Goal: Task Accomplishment & Management: Manage account settings

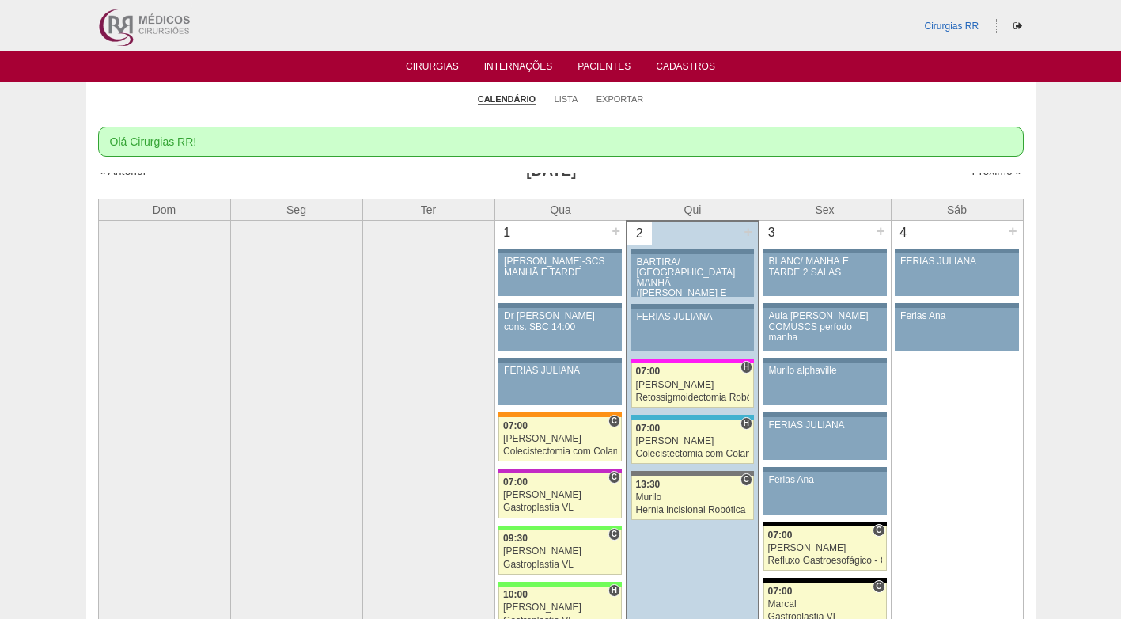
click at [804, 92] on ul "Calendário Lista Exportar" at bounding box center [561, 98] width 950 height 33
click at [571, 98] on link "Lista" at bounding box center [567, 99] width 24 height 12
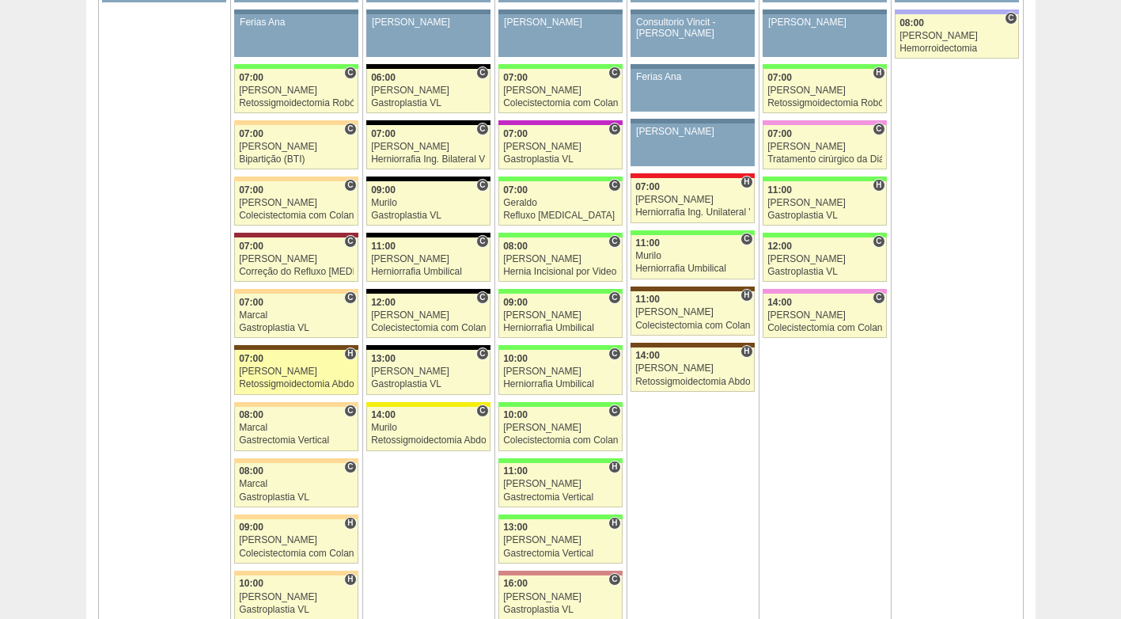
scroll to position [950, 0]
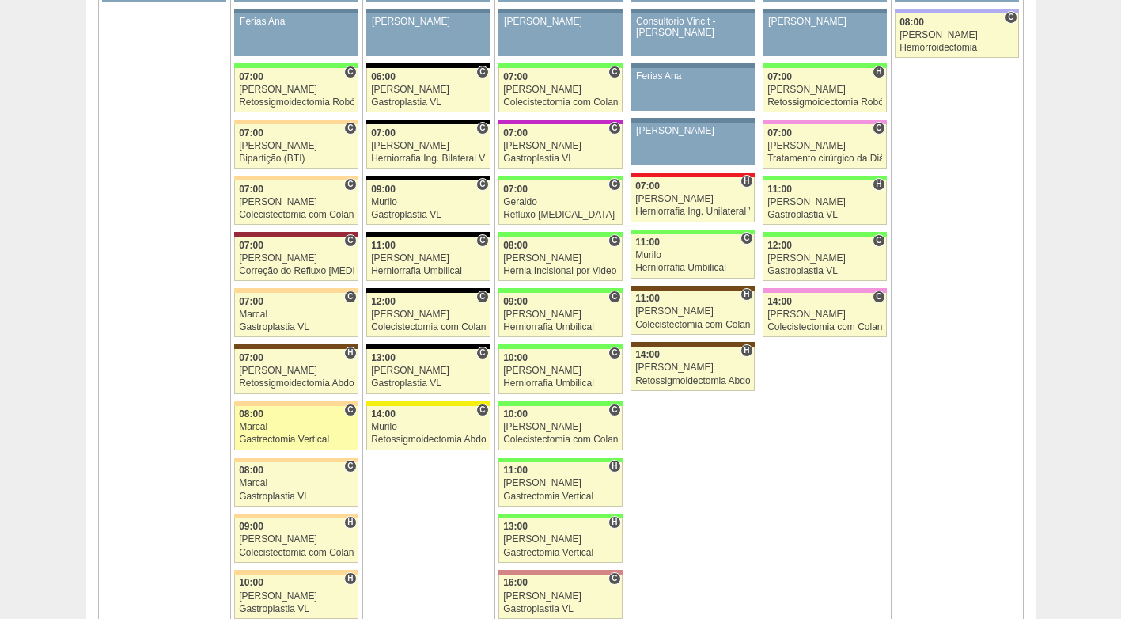
click at [267, 427] on div "Marcal" at bounding box center [296, 427] width 115 height 10
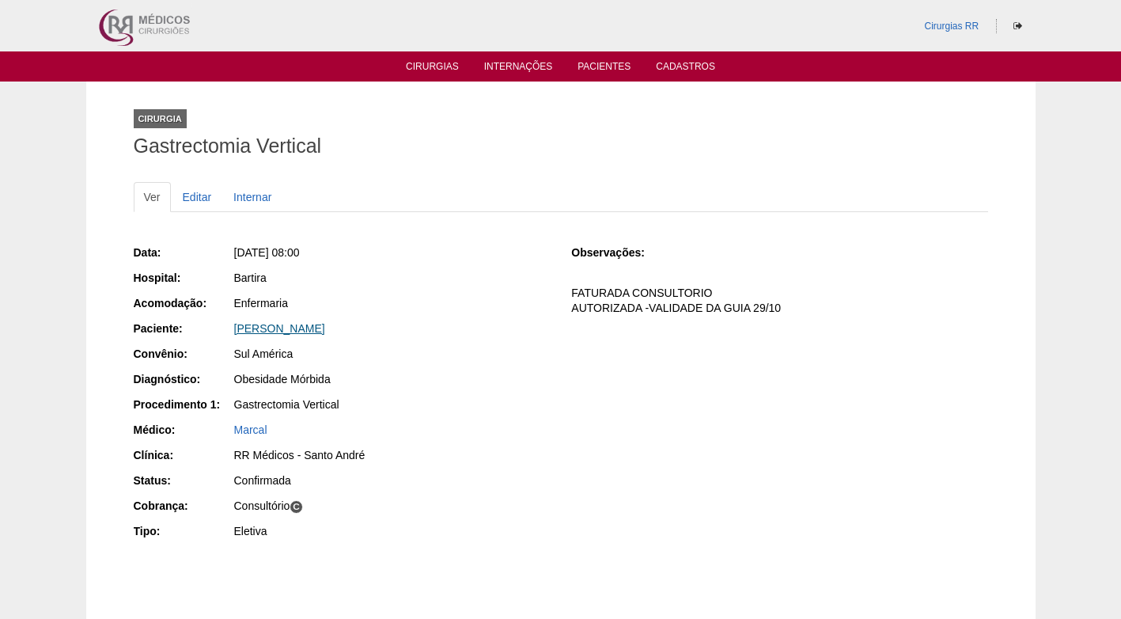
click at [316, 325] on link "Katia Siqueira Rodrigues" at bounding box center [279, 328] width 91 height 13
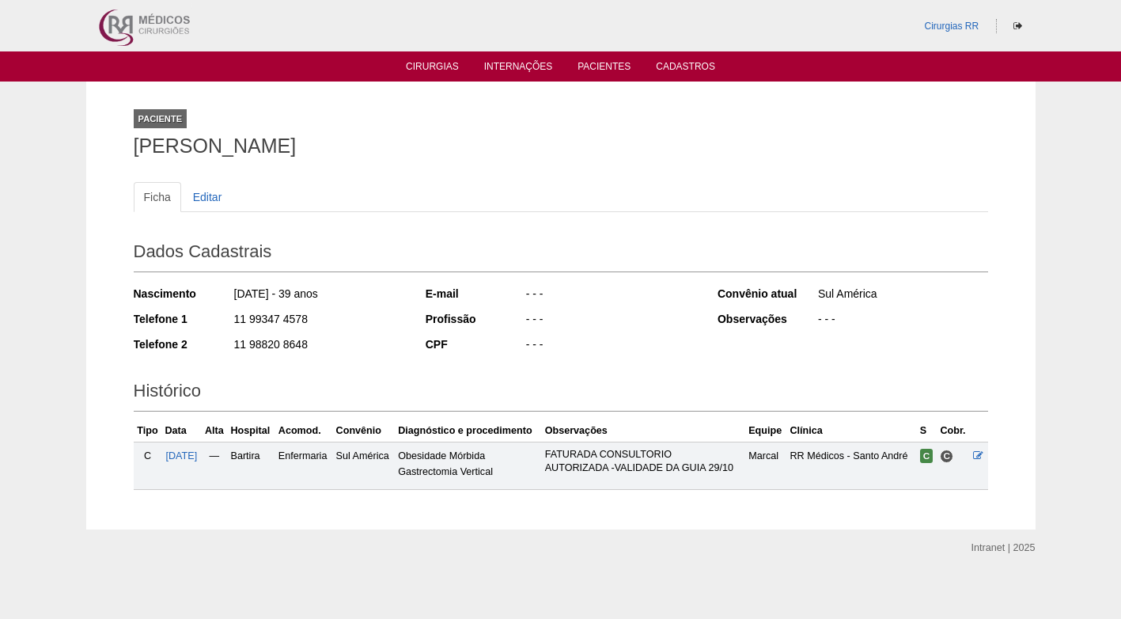
drag, startPoint x: 354, startPoint y: 151, endPoint x: 136, endPoint y: 154, distance: 217.6
click at [136, 154] on h1 "Katia Siqueira Rodrigues" at bounding box center [561, 146] width 855 height 20
copy h1 "[PERSON_NAME]"
click at [583, 159] on div "Paciente Katia Siqueira Rodrigues" at bounding box center [561, 129] width 855 height 73
click at [625, 173] on div "Ficha Editar Dados Cadastrais Nascimento 03/10/1985 - 39 anos Telefone 1 11 993…" at bounding box center [561, 328] width 855 height 324
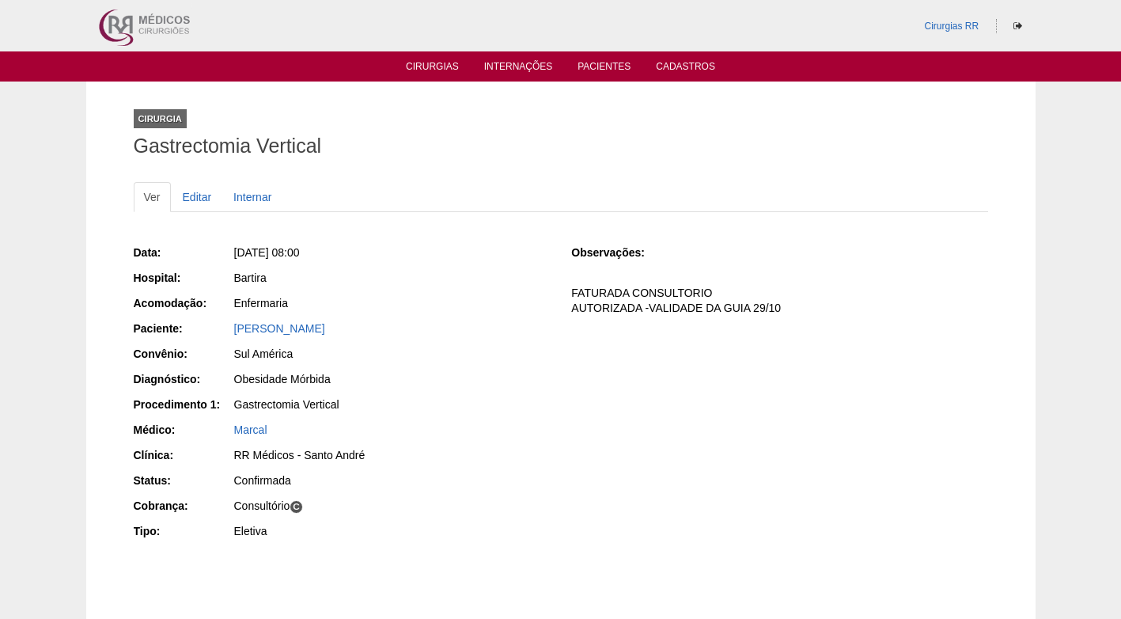
drag, startPoint x: 369, startPoint y: 320, endPoint x: 228, endPoint y: 333, distance: 141.4
click at [228, 333] on div "Paciente: Katia Siqueira Rodrigues" at bounding box center [342, 330] width 416 height 20
copy div "Paciente: Katia Siqueira Rodrigues"
click at [451, 280] on div "Bartira" at bounding box center [392, 278] width 316 height 16
click at [451, 66] on link "Cirurgias" at bounding box center [432, 67] width 53 height 13
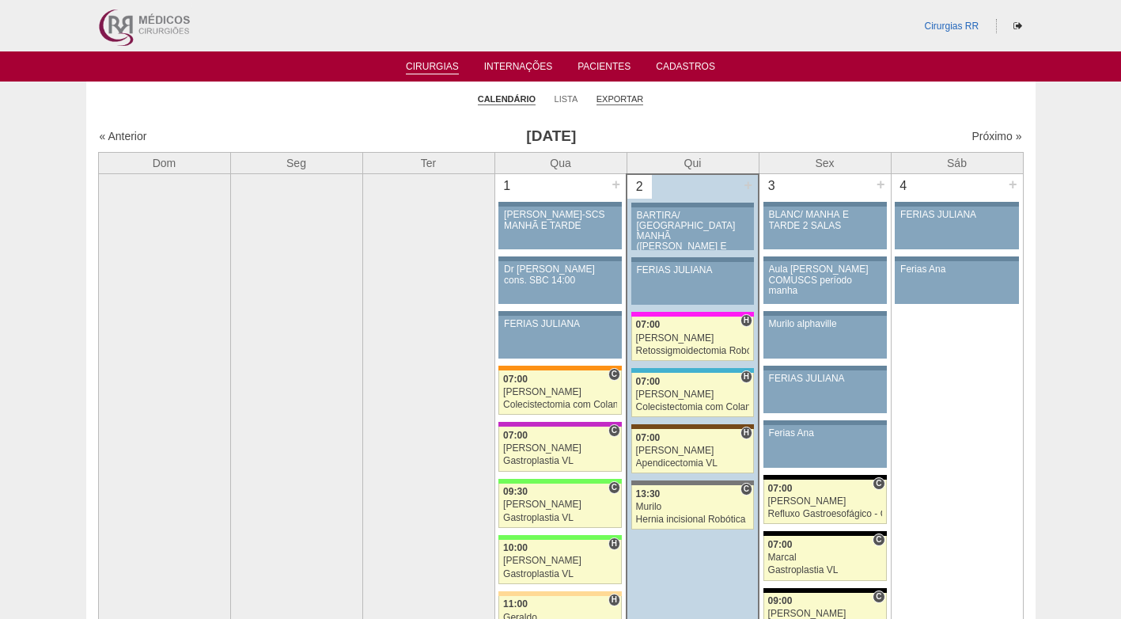
click at [634, 101] on link "Exportar" at bounding box center [620, 99] width 47 height 12
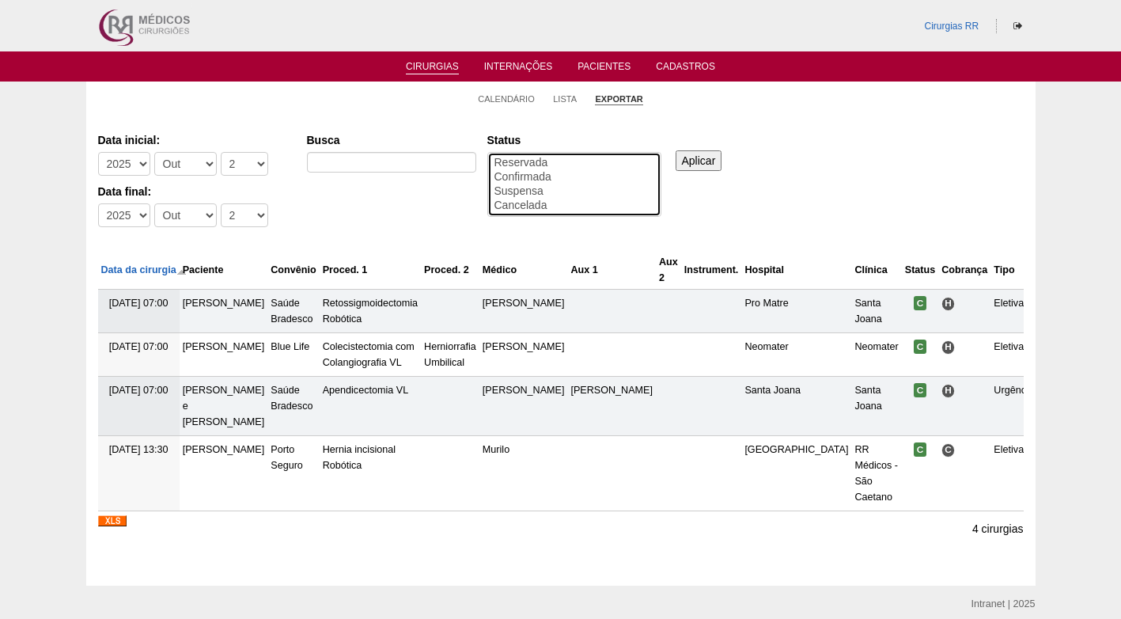
select select "conf"
click at [529, 180] on option "Confirmada" at bounding box center [574, 177] width 163 height 14
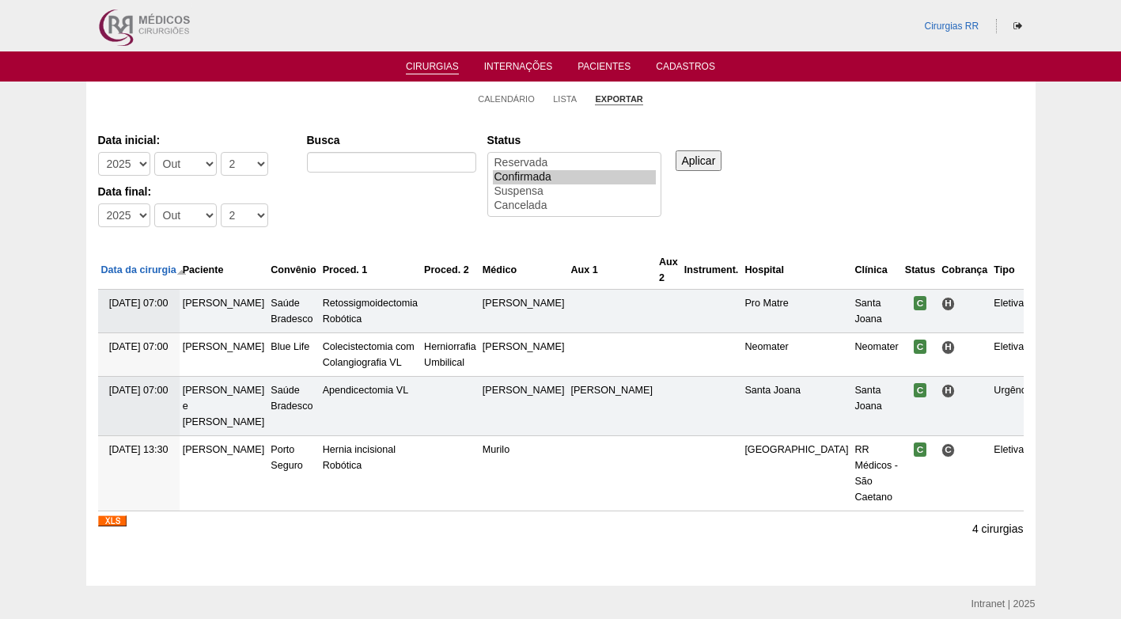
click at [258, 157] on div "-Dia 1 2 3 4 5 6 7 8 9 10 11 12 13 14 15 16 17 18 19 20 21 22 23 24 25 26 27 28…" at bounding box center [246, 168] width 51 height 32
click at [252, 161] on select "-Dia 1 2 3 4 5 6 7 8 9 10 11 12 13 14 15 16 17 18 19 20 21 22 23 24 25 26 27 28…" at bounding box center [244, 164] width 47 height 24
select select "6"
click at [221, 152] on select "-Dia 1 2 3 4 5 6 7 8 9 10 11 12 13 14 15 16 17 18 19 20 21 22 23 24 25 26 27 28…" at bounding box center [244, 164] width 47 height 24
click at [242, 210] on select "-Dia 1 2 3 4 5 6 7 8 9 10 11 12 13 14 15 16 17 18 19 20 21 22 23 24 25 26 27 28…" at bounding box center [244, 215] width 47 height 24
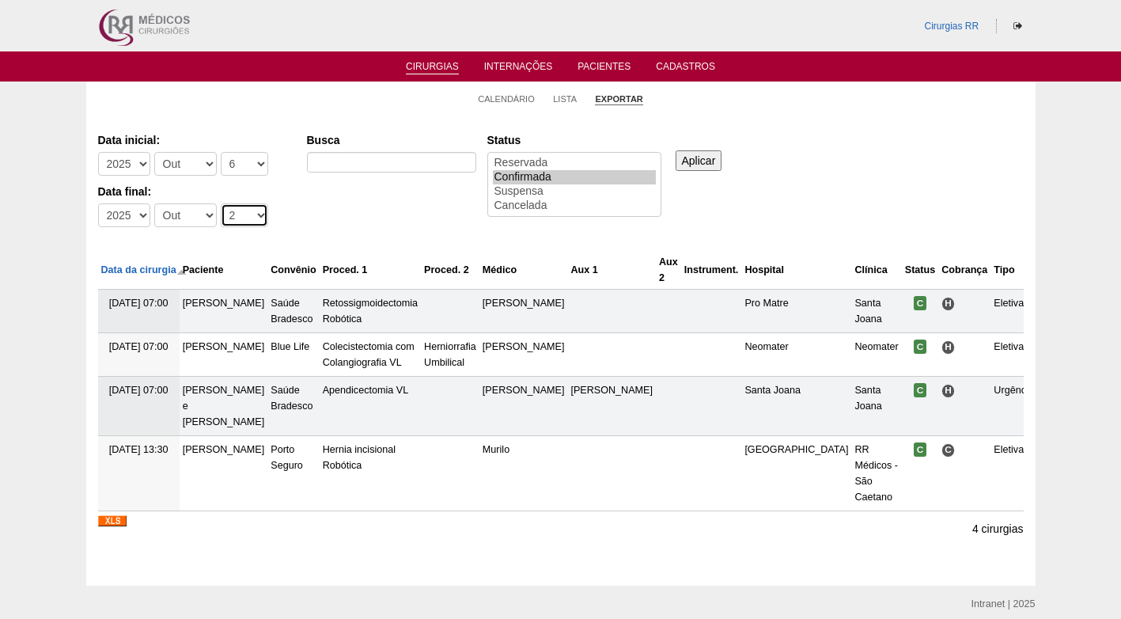
select select "10"
click at [221, 203] on select "-Dia 1 2 3 4 5 6 7 8 9 10 11 12 13 14 15 16 17 18 19 20 21 22 23 24 25 26 27 28…" at bounding box center [244, 215] width 47 height 24
click at [706, 157] on input "Aplicar" at bounding box center [699, 160] width 47 height 21
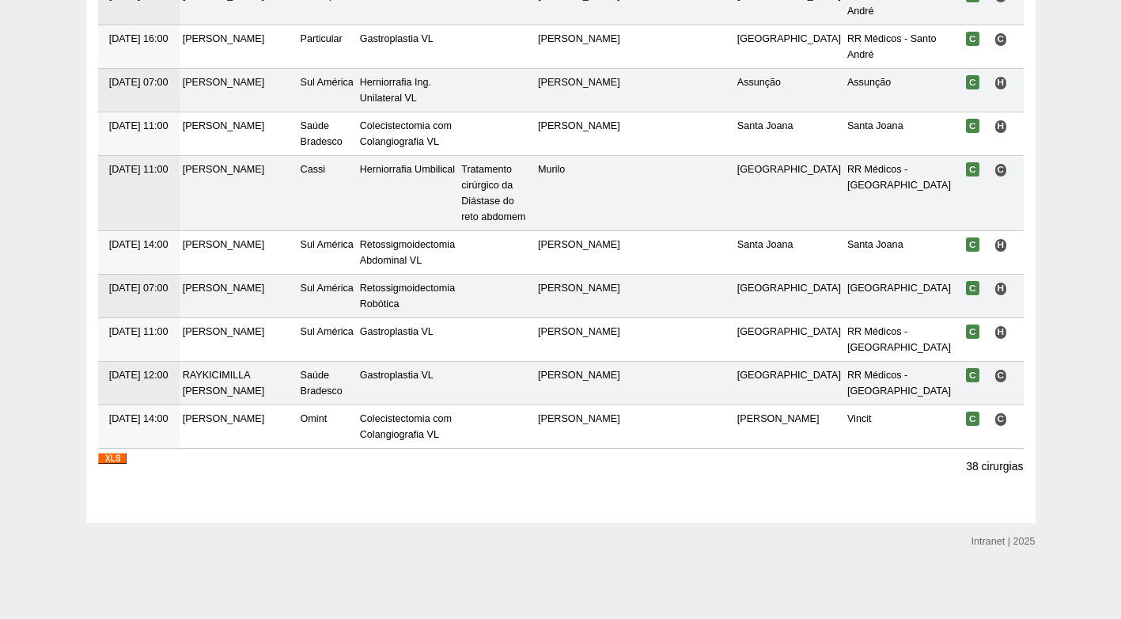
scroll to position [1795, 0]
click at [123, 453] on img at bounding box center [112, 458] width 28 height 11
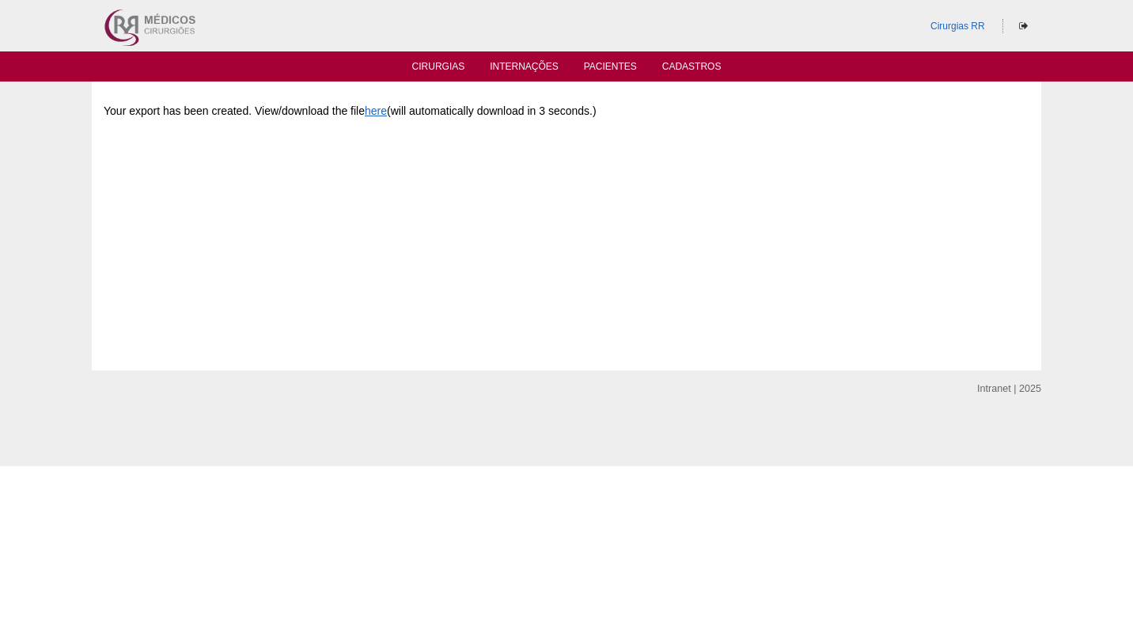
click at [594, 191] on div "Your export has been created. View/download the file here (will automatically d…" at bounding box center [567, 211] width 926 height 237
click at [842, 225] on div "Your export has been created. View/download the file here (will automatically d…" at bounding box center [567, 211] width 926 height 237
click at [731, 238] on div "Your export has been created. View/download the file here (will automatically d…" at bounding box center [567, 211] width 926 height 237
click at [449, 59] on ul "Cirurgias Internações Pacientes Cadastros" at bounding box center [566, 66] width 1133 height 30
click at [444, 65] on link "Cirurgias" at bounding box center [438, 67] width 53 height 13
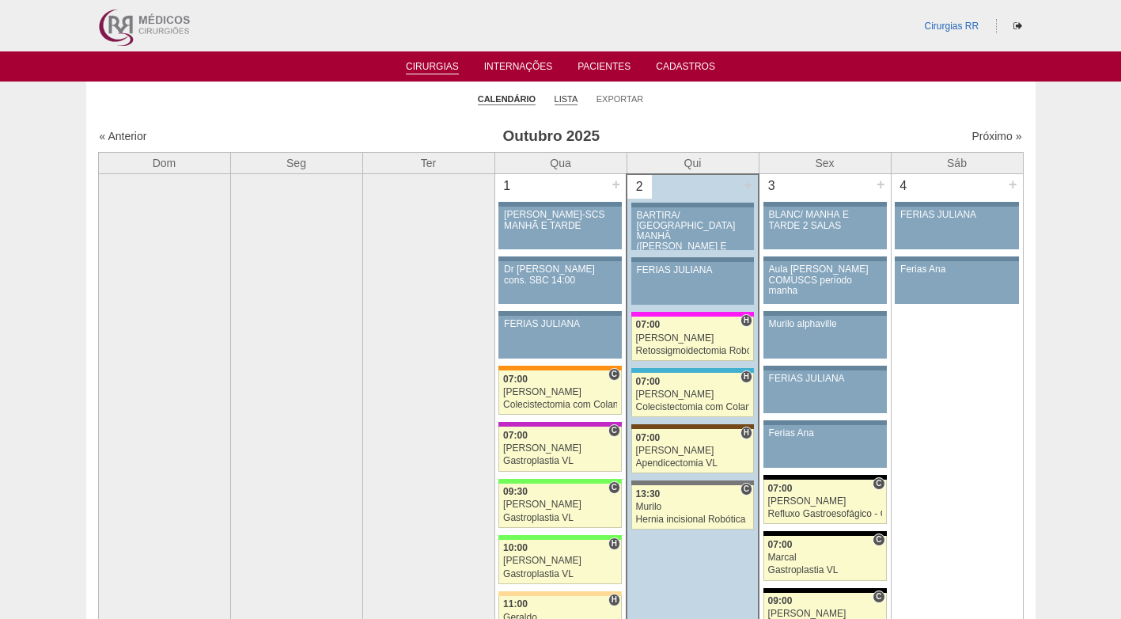
click at [571, 95] on link "Lista" at bounding box center [567, 99] width 24 height 12
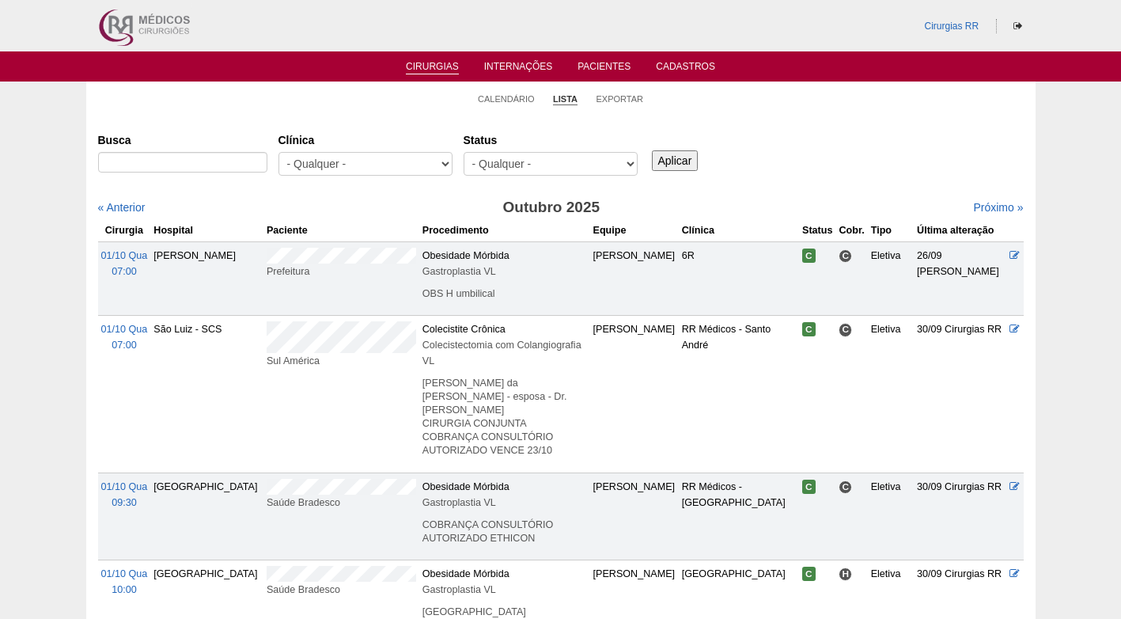
click at [827, 156] on div "Busca Clínica - Qualquer - 6R Alphaville Assunção Bartira Brasil Christovão da …" at bounding box center [561, 155] width 926 height 57
click at [842, 144] on div "Busca Clínica - Qualquer - 6R Alphaville Assunção Bartira Brasil Christovão da …" at bounding box center [561, 155] width 926 height 57
click at [837, 149] on div "Busca Clínica - Qualquer - 6R Alphaville Assunção Bartira Brasil Christovão da …" at bounding box center [561, 155] width 926 height 57
click at [512, 93] on link "Calendário" at bounding box center [506, 99] width 57 height 12
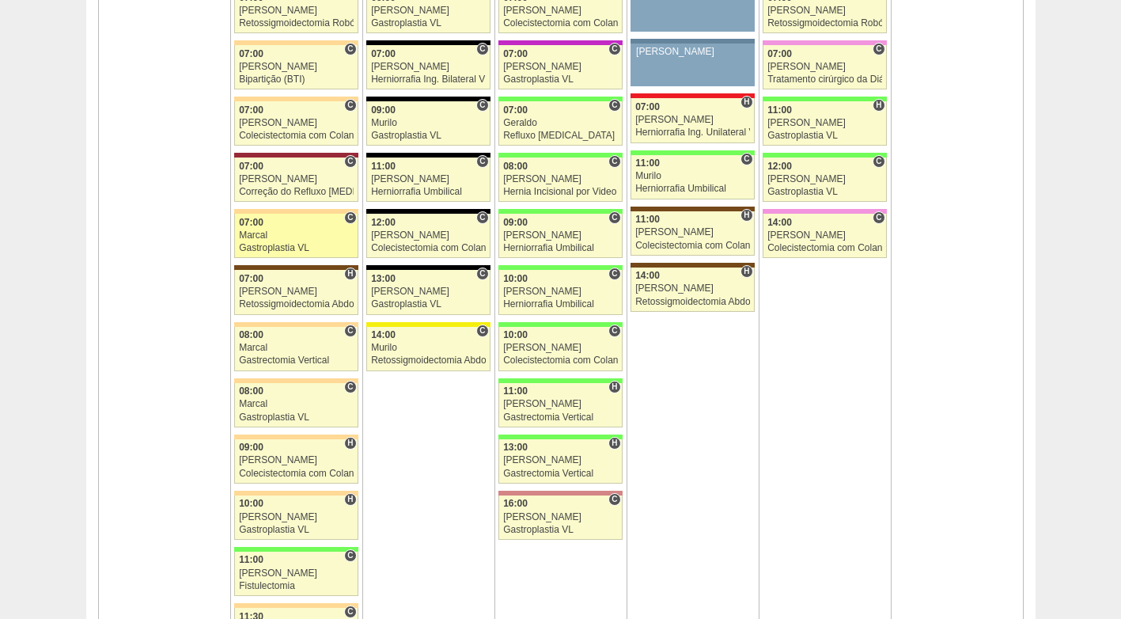
scroll to position [950, 0]
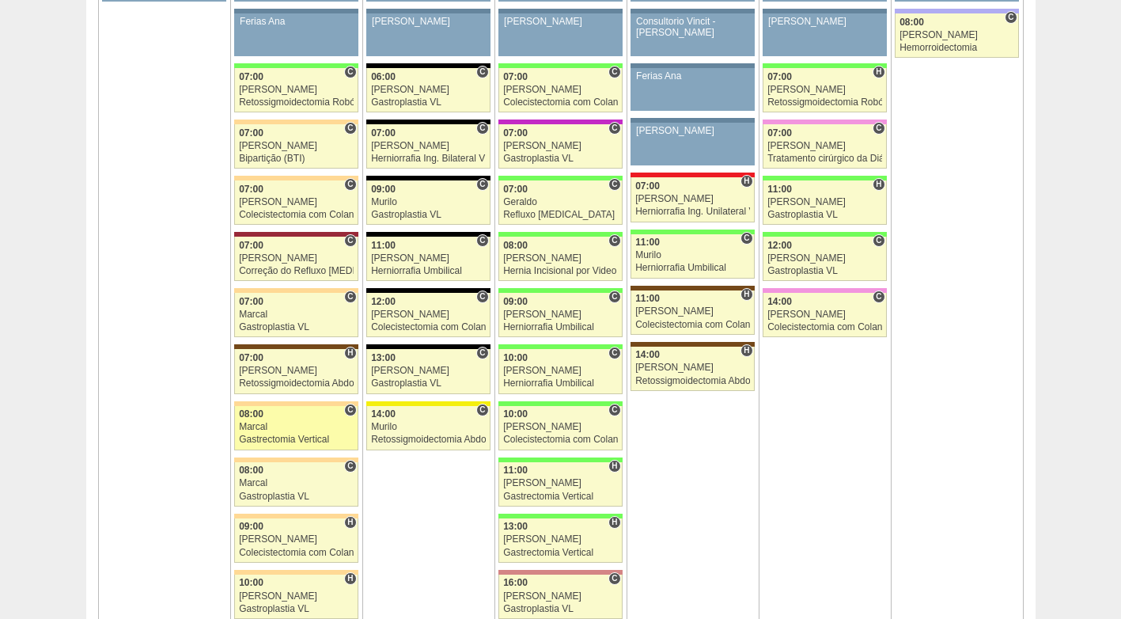
click at [303, 425] on div "Marcal" at bounding box center [296, 427] width 115 height 10
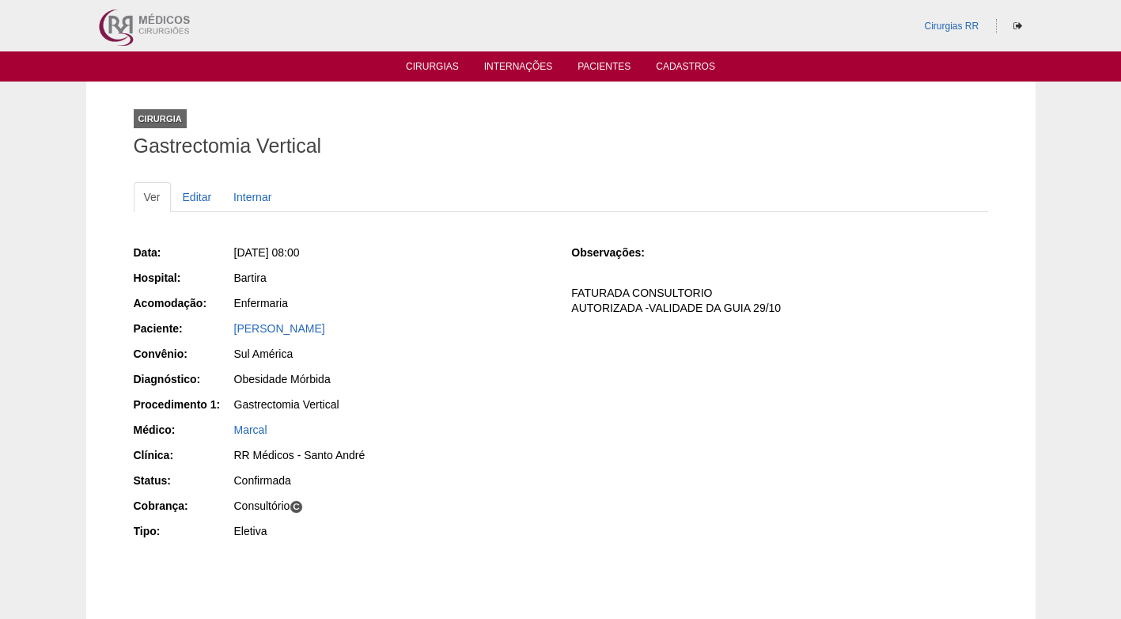
drag, startPoint x: 315, startPoint y: 330, endPoint x: 193, endPoint y: 329, distance: 121.9
click at [193, 329] on div "Paciente: [PERSON_NAME]" at bounding box center [342, 330] width 416 height 20
copy div "Paciente: [PERSON_NAME]"
drag, startPoint x: 504, startPoint y: 222, endPoint x: 503, endPoint y: 214, distance: 8.0
click at [504, 222] on div "Ver Editar Internar" at bounding box center [561, 205] width 855 height 46
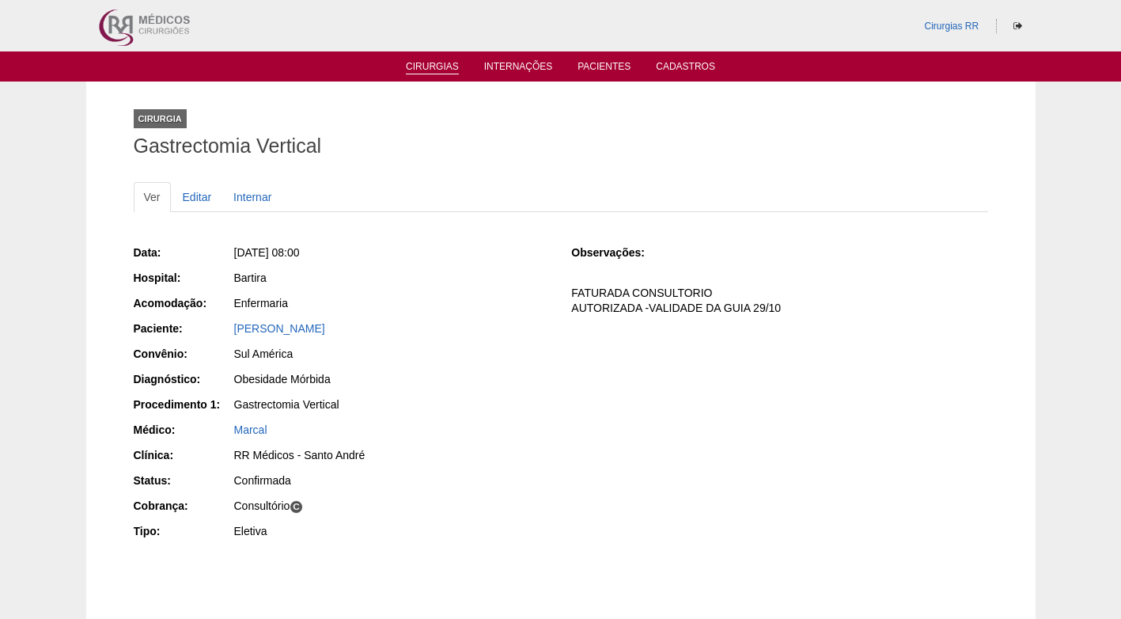
click at [446, 71] on link "Cirurgias" at bounding box center [432, 67] width 53 height 13
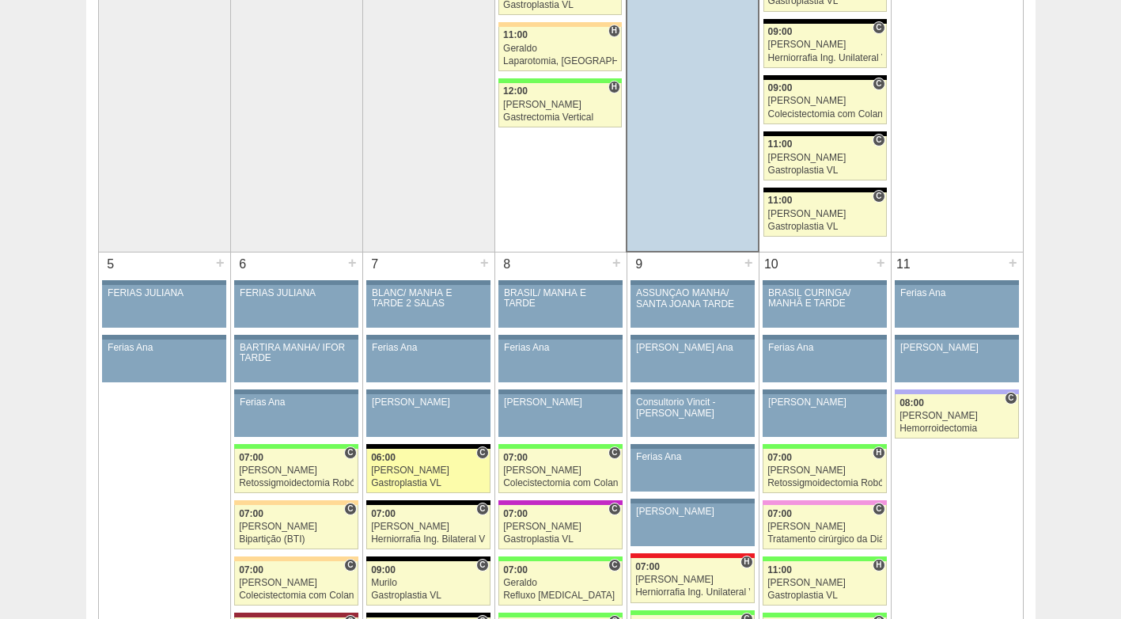
scroll to position [633, 0]
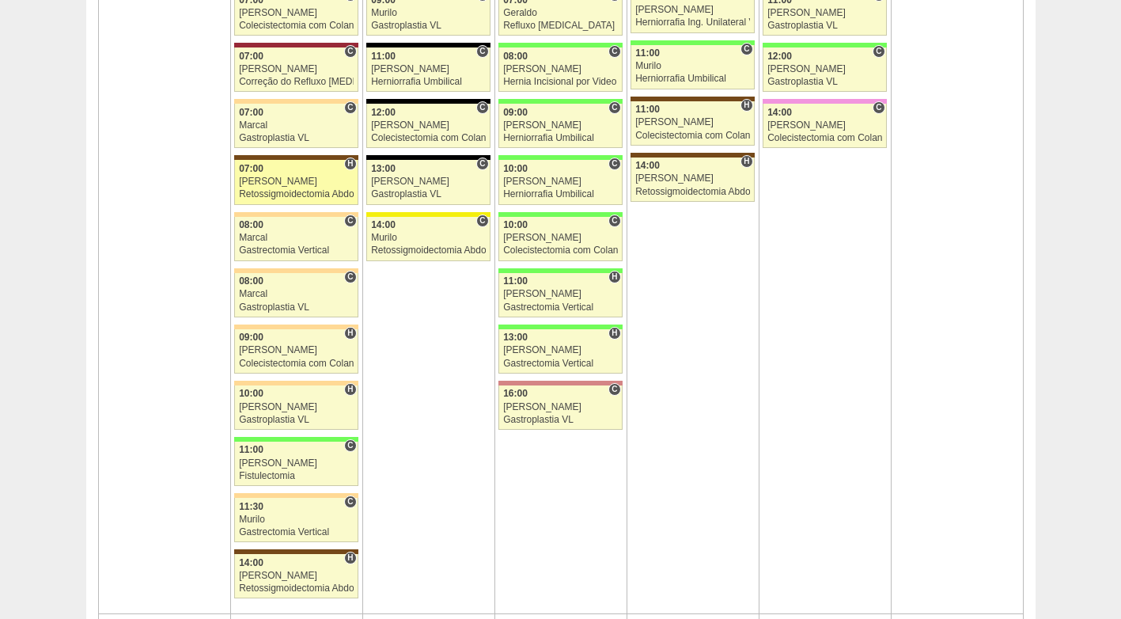
scroll to position [1108, 0]
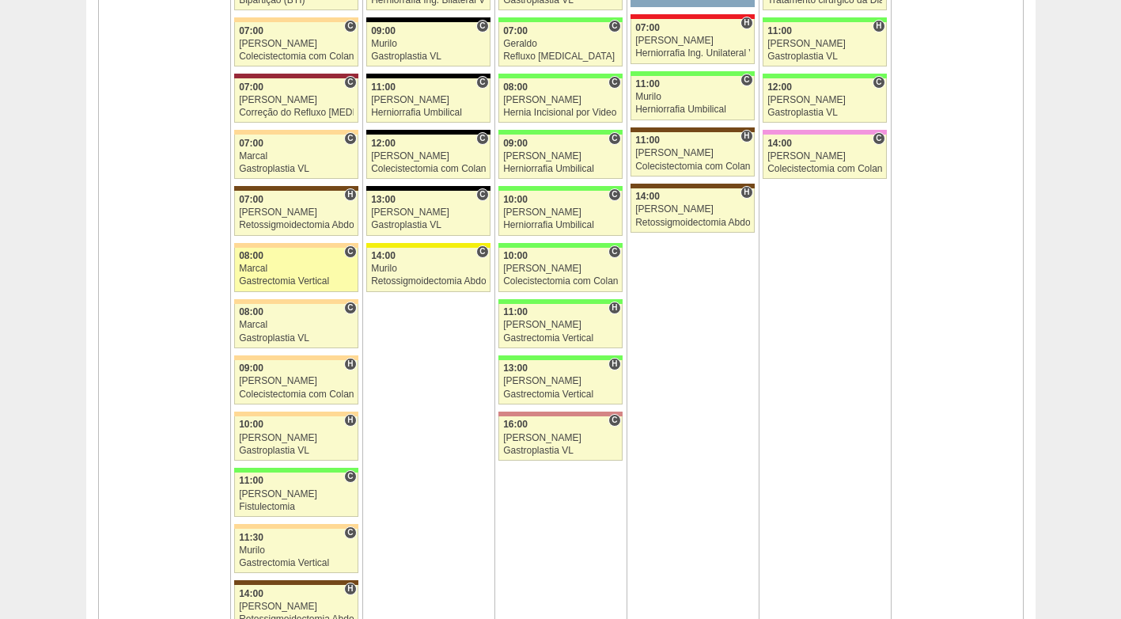
click at [296, 283] on div "Gastrectomia Vertical" at bounding box center [296, 281] width 115 height 10
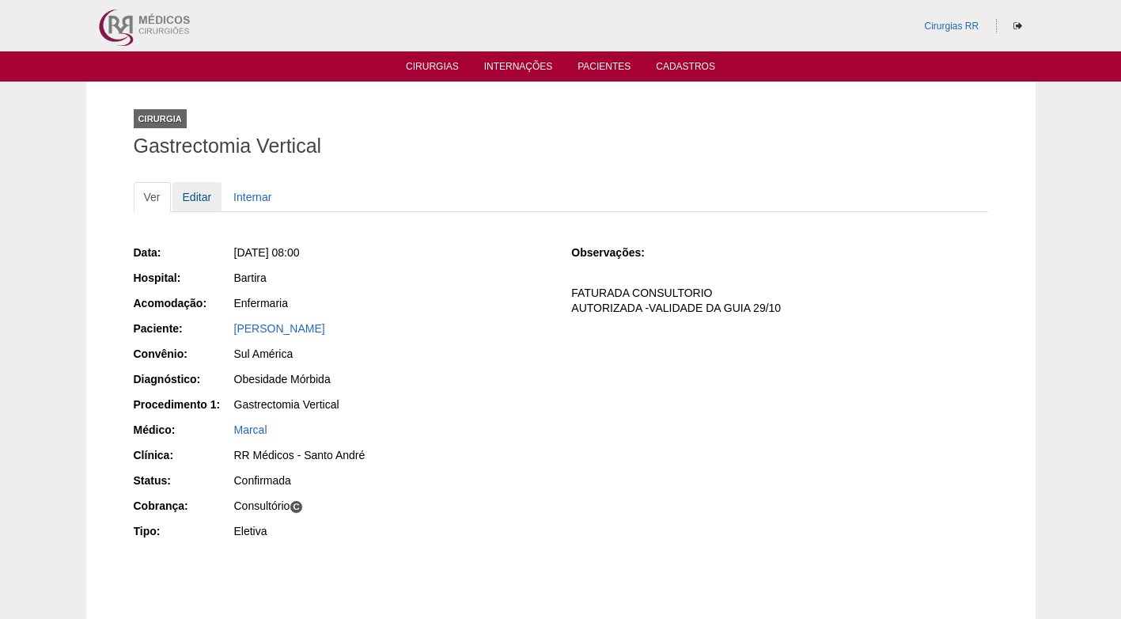
click at [198, 192] on link "Editar" at bounding box center [198, 197] width 50 height 30
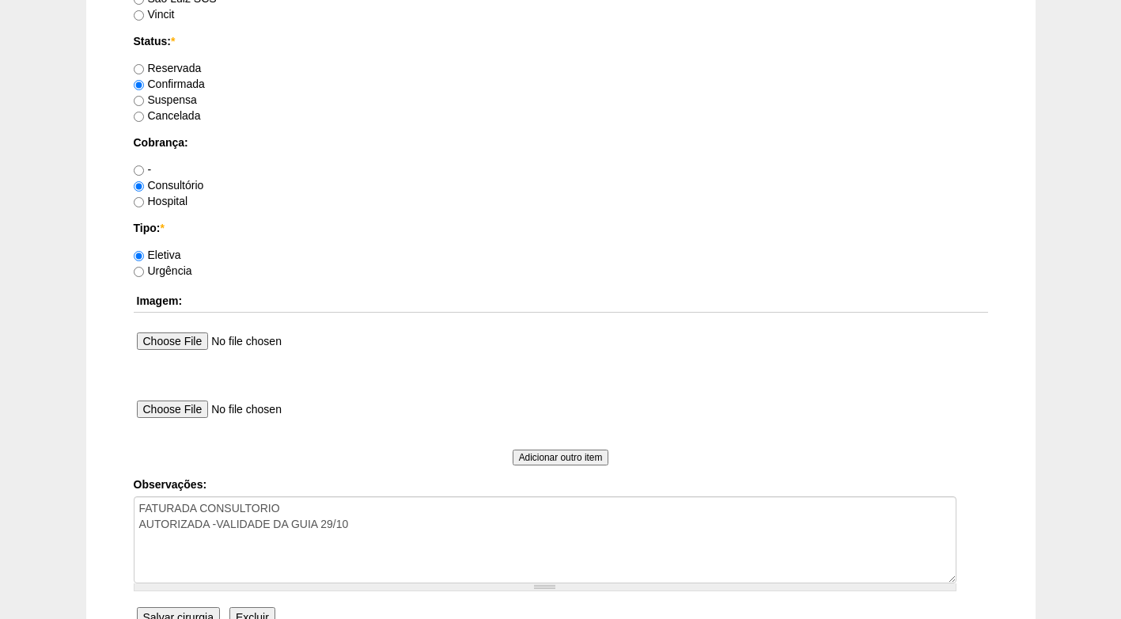
scroll to position [1266, 0]
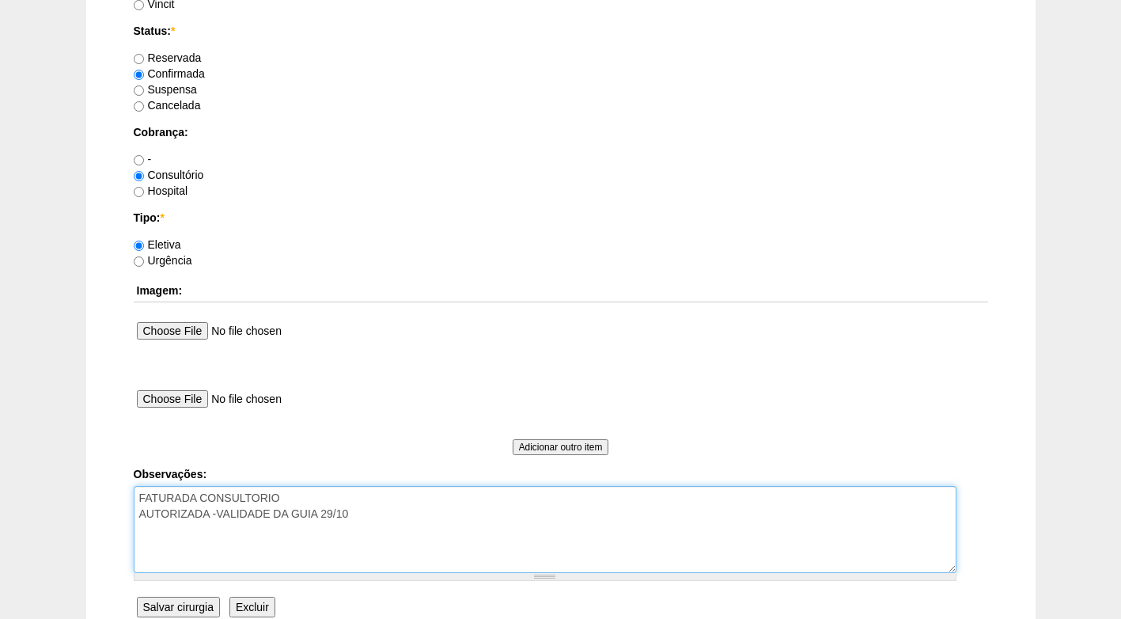
click at [385, 521] on textarea "FATURADA CONSULTORIO AUTORIZADA -VALIDADE DA GUIA 29/10" at bounding box center [545, 529] width 823 height 87
type textarea "FATURADA CONSULTORIO AUTORIZADA -VALIDADE DA GUIA 29/10 A SEGUIR"
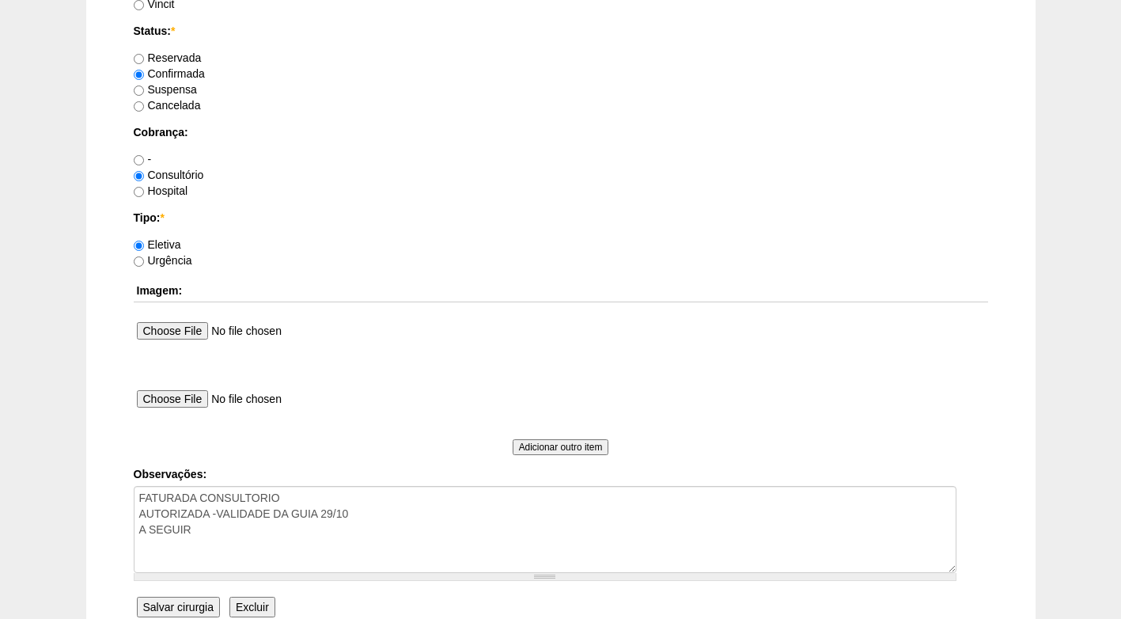
click at [188, 598] on input "Salvar cirurgia" at bounding box center [178, 607] width 83 height 21
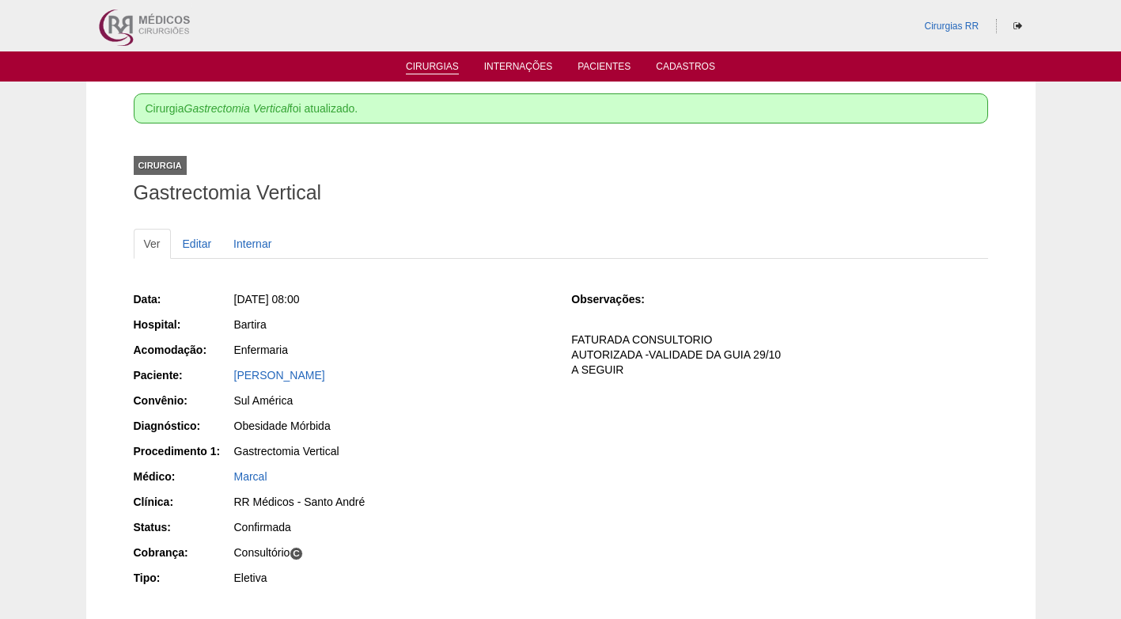
click at [430, 70] on link "Cirurgias" at bounding box center [432, 67] width 53 height 13
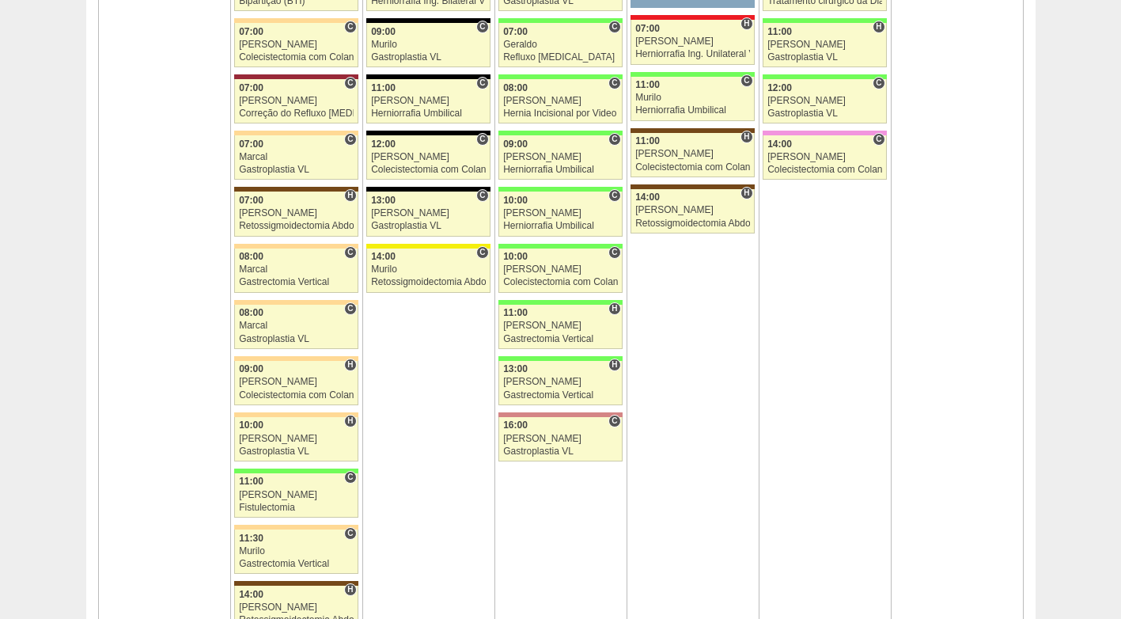
scroll to position [1108, 0]
click at [281, 315] on div "08:00" at bounding box center [296, 312] width 115 height 10
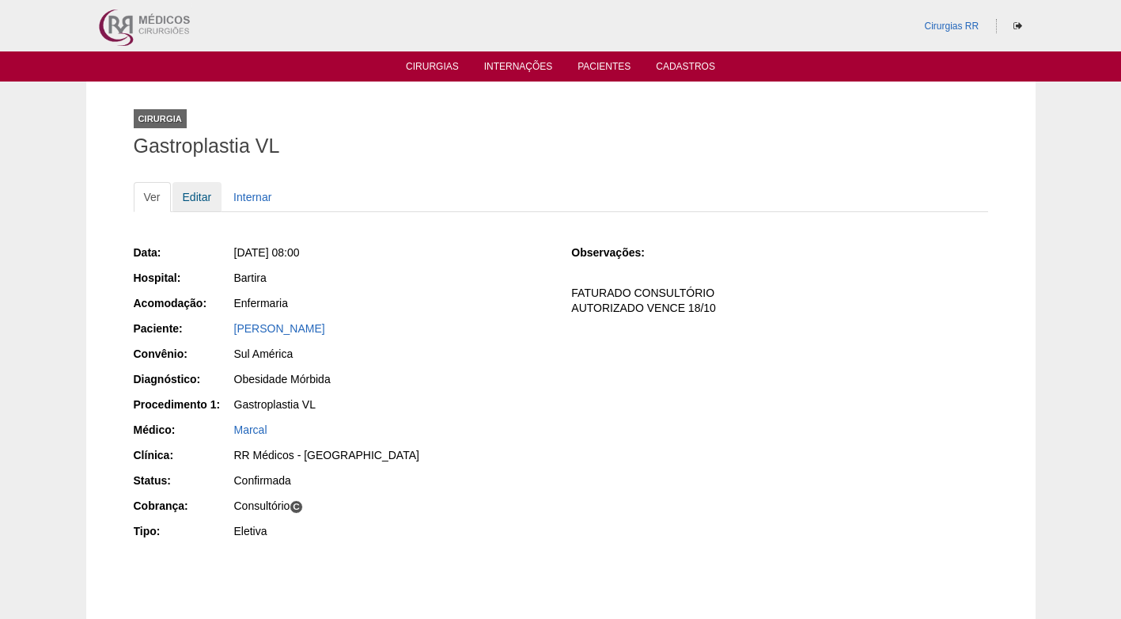
click at [193, 199] on link "Editar" at bounding box center [198, 197] width 50 height 30
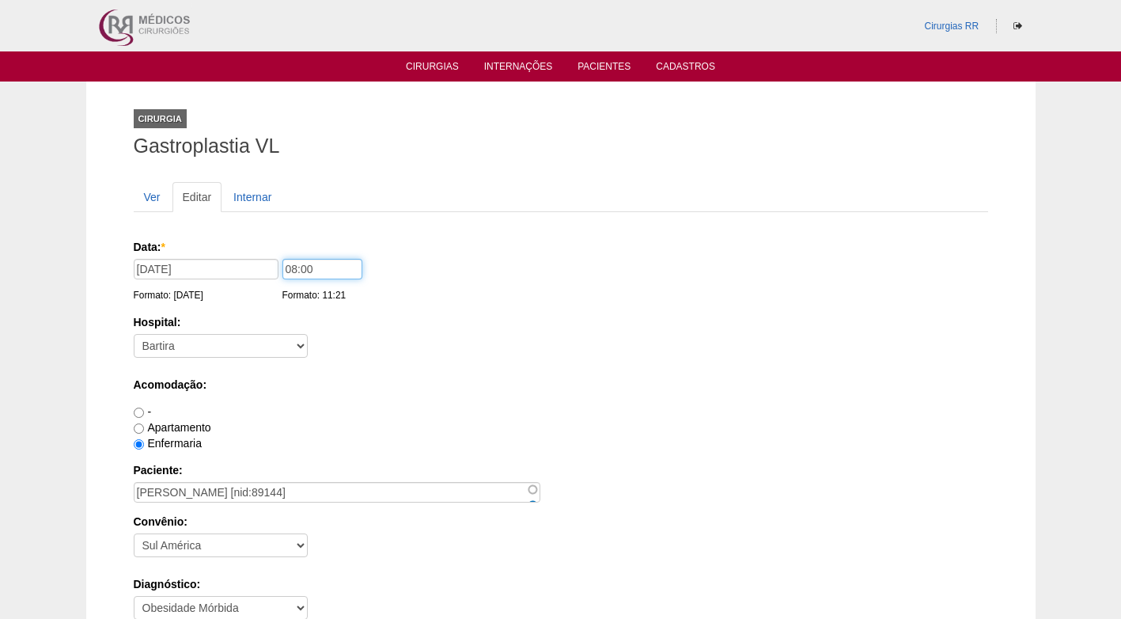
click at [291, 268] on input "08:00" at bounding box center [322, 269] width 80 height 21
click at [322, 271] on input "09:00" at bounding box center [322, 269] width 80 height 21
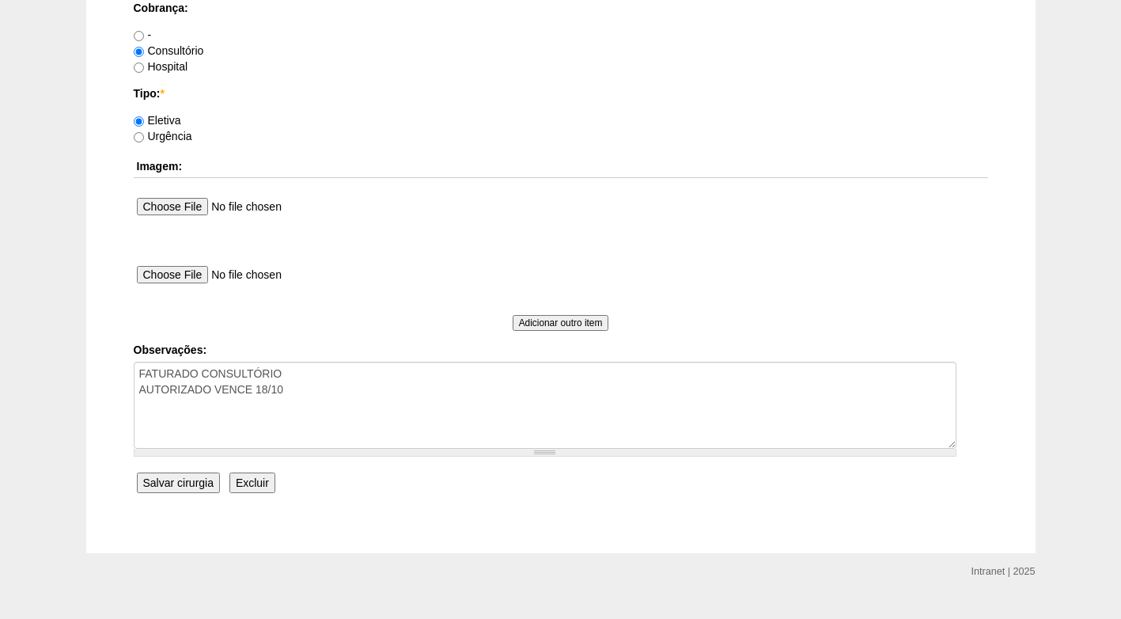
scroll to position [1420, 0]
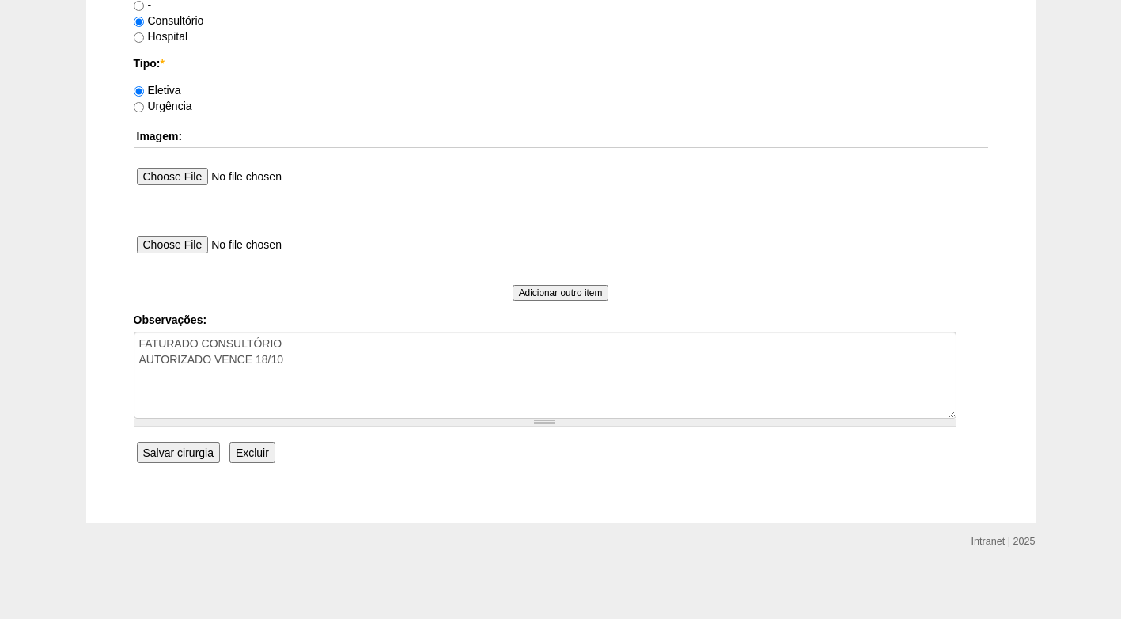
type input "09:30"
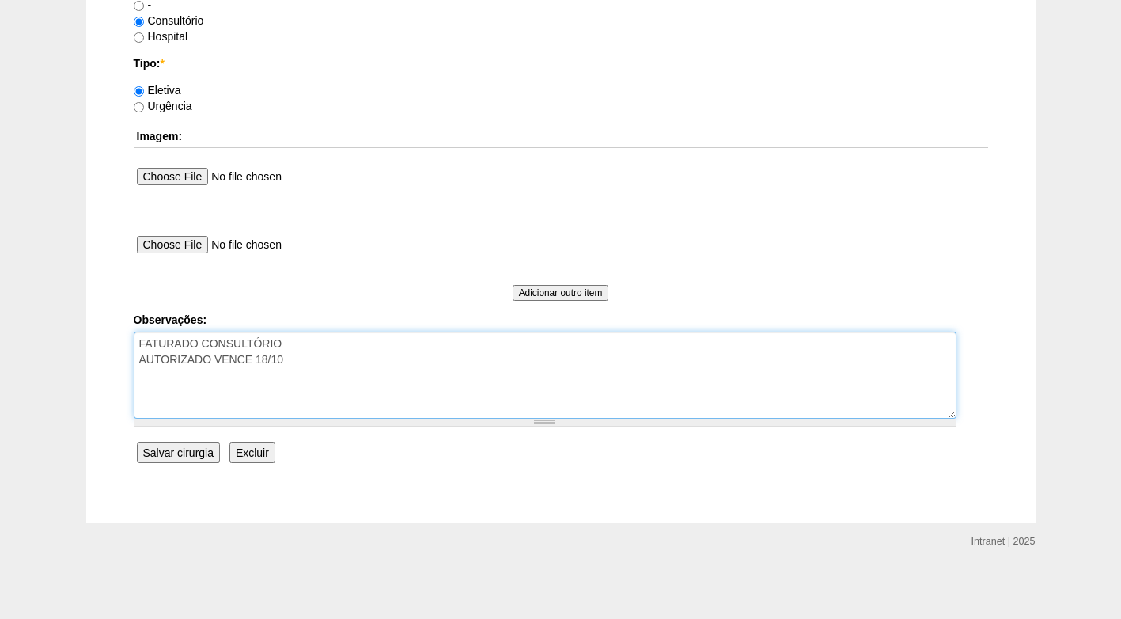
click at [326, 357] on textarea "FATURADO CONSULTÓRIO AUTORIZADO VENCE 18/10" at bounding box center [545, 375] width 823 height 87
click at [197, 374] on textarea "FATURADO CONSULTÓRIO AUTORIZADO VENCE 18/10" at bounding box center [545, 375] width 823 height 87
type textarea "FATURADO CONSULTÓRIO AUTORIZADO VENCE 18/10 3 SALAS - A SEGUIR"
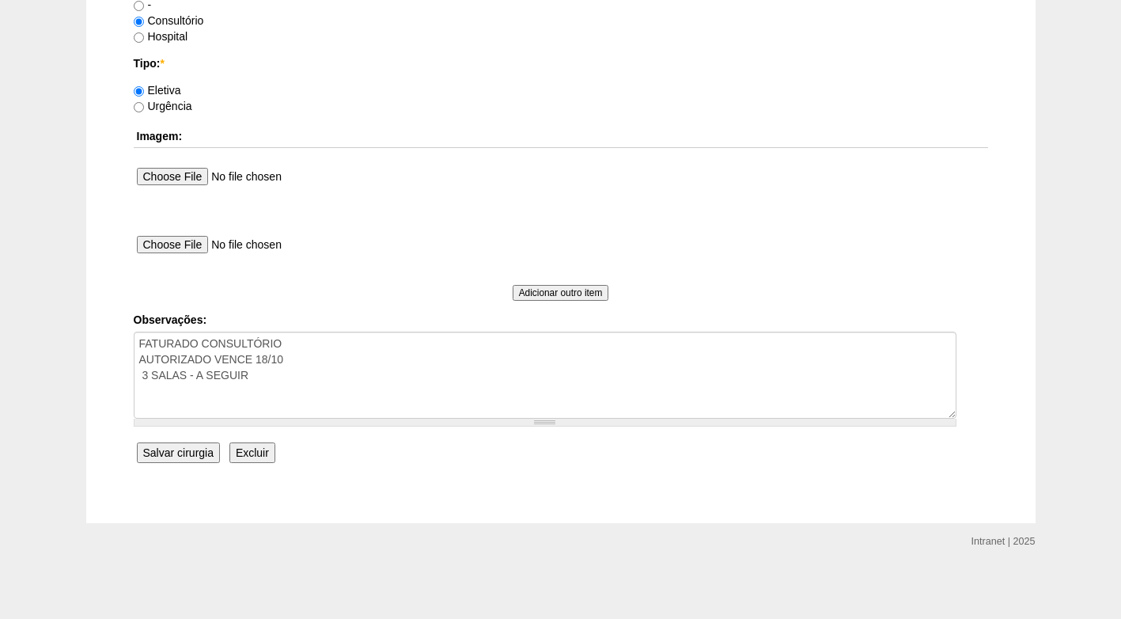
click at [191, 450] on input "Salvar cirurgia" at bounding box center [178, 452] width 83 height 21
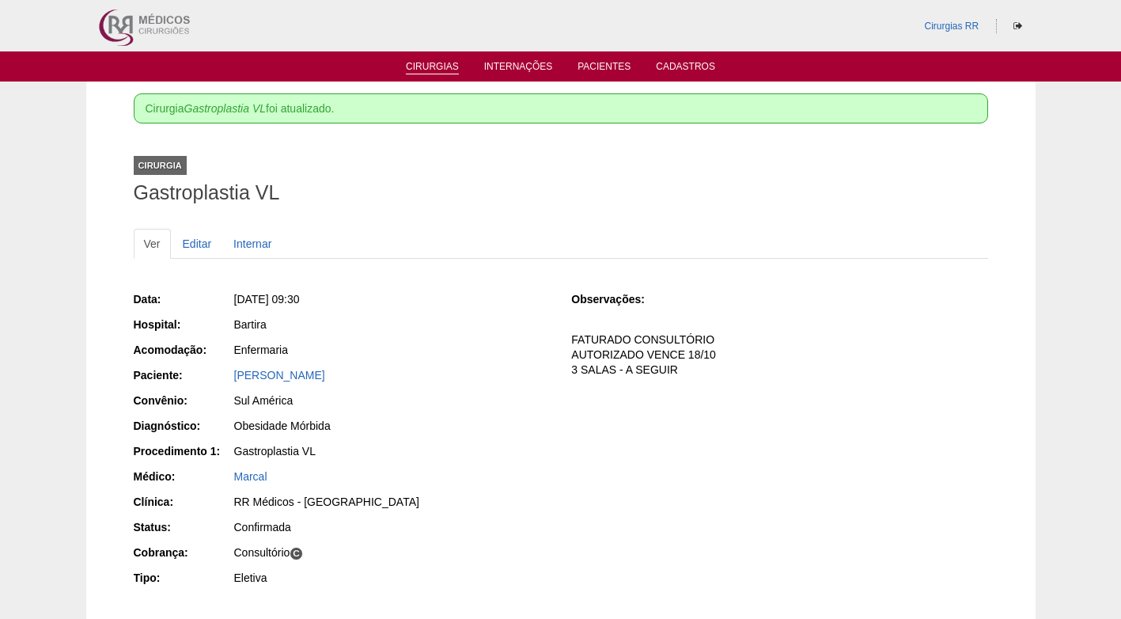
click at [429, 68] on link "Cirurgias" at bounding box center [432, 67] width 53 height 13
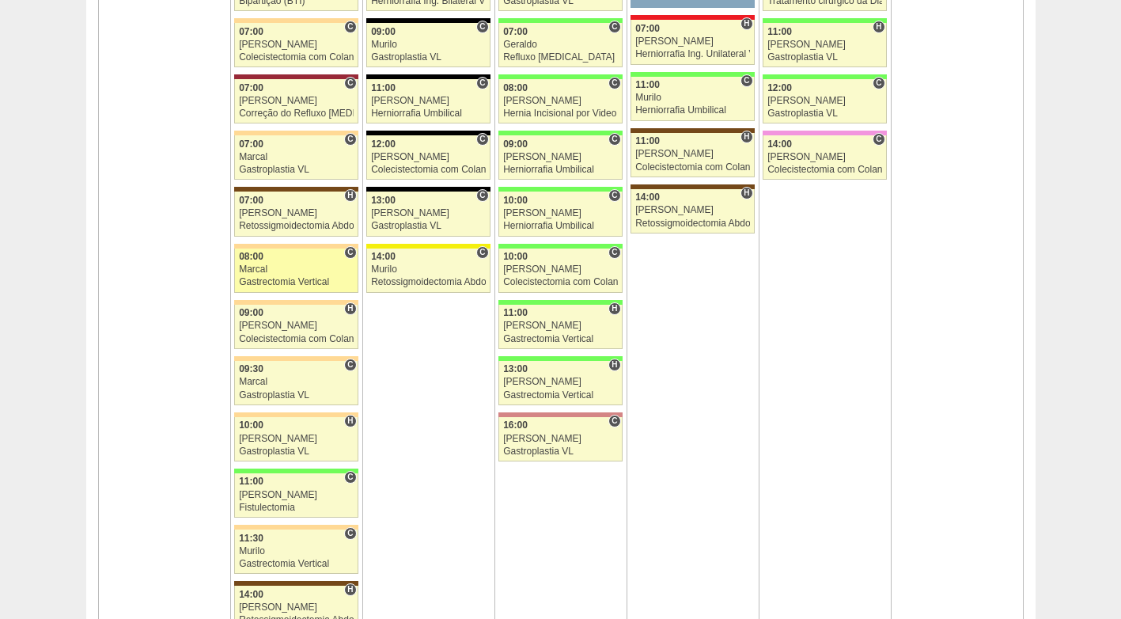
scroll to position [1108, 0]
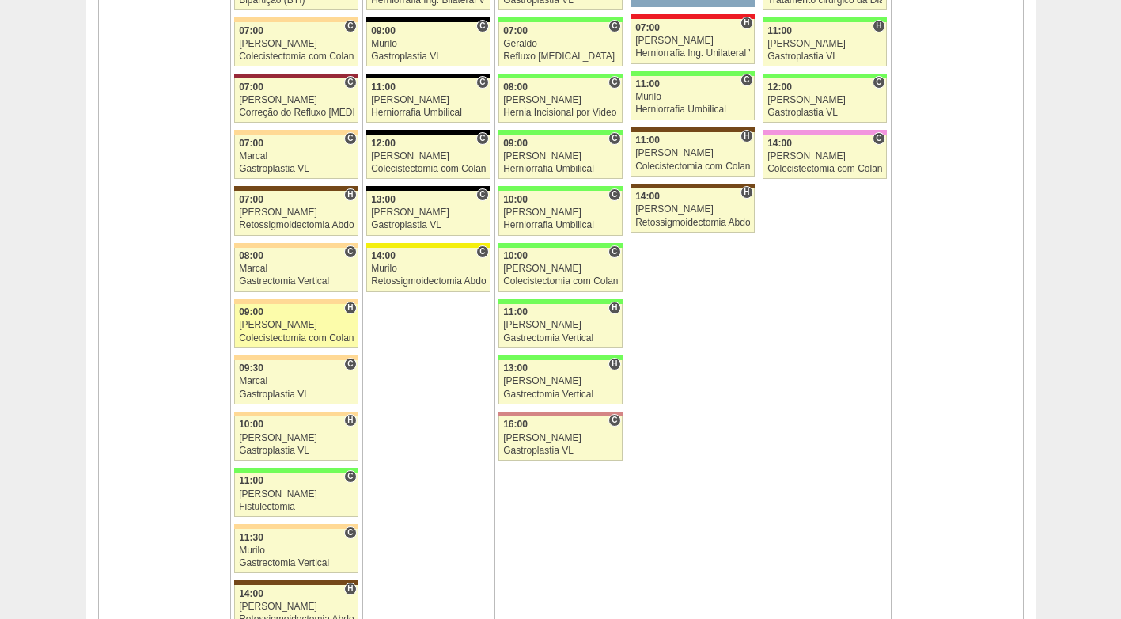
click at [280, 326] on div "[PERSON_NAME]" at bounding box center [296, 325] width 115 height 10
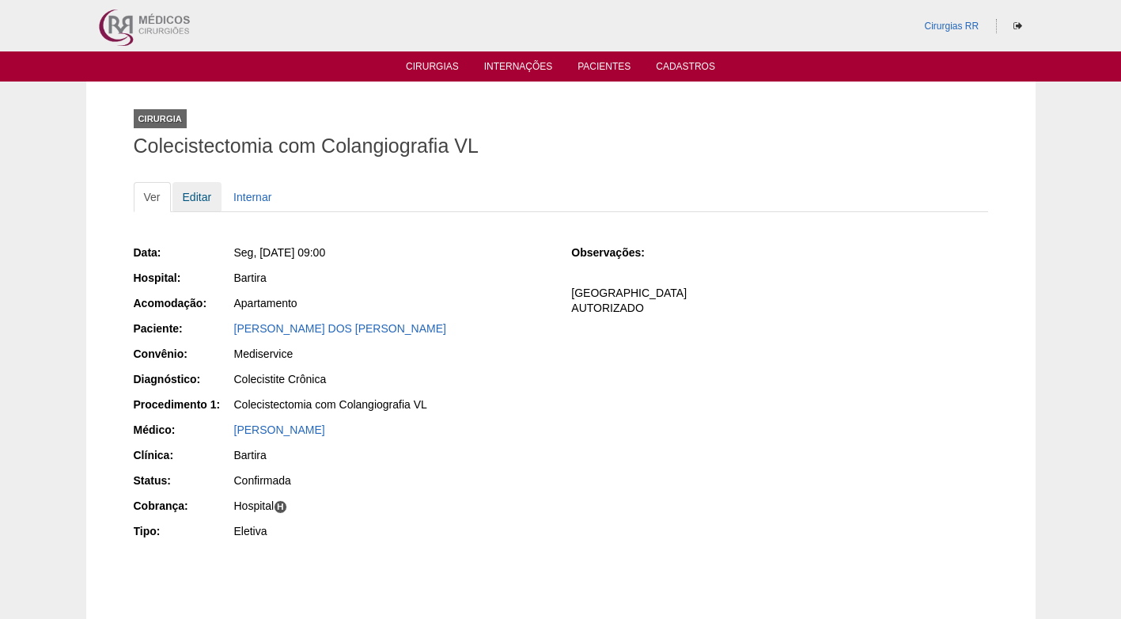
click at [184, 182] on link "Editar" at bounding box center [198, 197] width 50 height 30
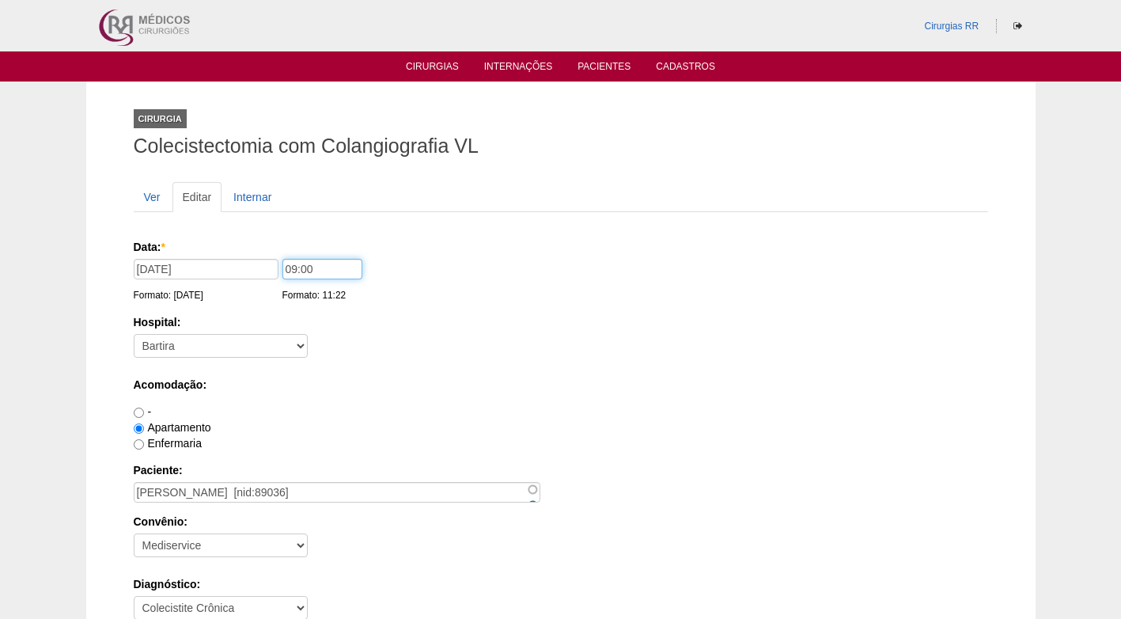
drag, startPoint x: 290, startPoint y: 267, endPoint x: 271, endPoint y: 268, distance: 19.0
click at [271, 255] on div "Data: * [DATE] Formato: [DATE] 09:00 Formato: 11:22" at bounding box center [558, 247] width 849 height 16
type input "12:00"
click at [442, 351] on div "Hospital: - [GEOGRAPHIC_DATA] - [DATE] [PERSON_NAME] Alvorada América Assunção …" at bounding box center [561, 339] width 855 height 51
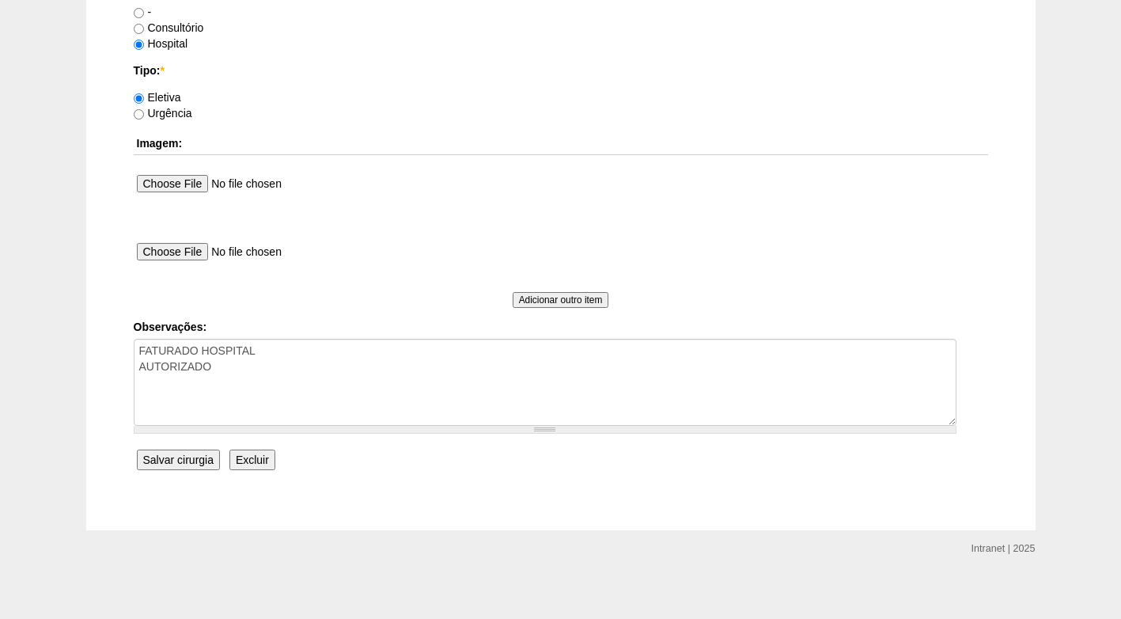
scroll to position [1420, 0]
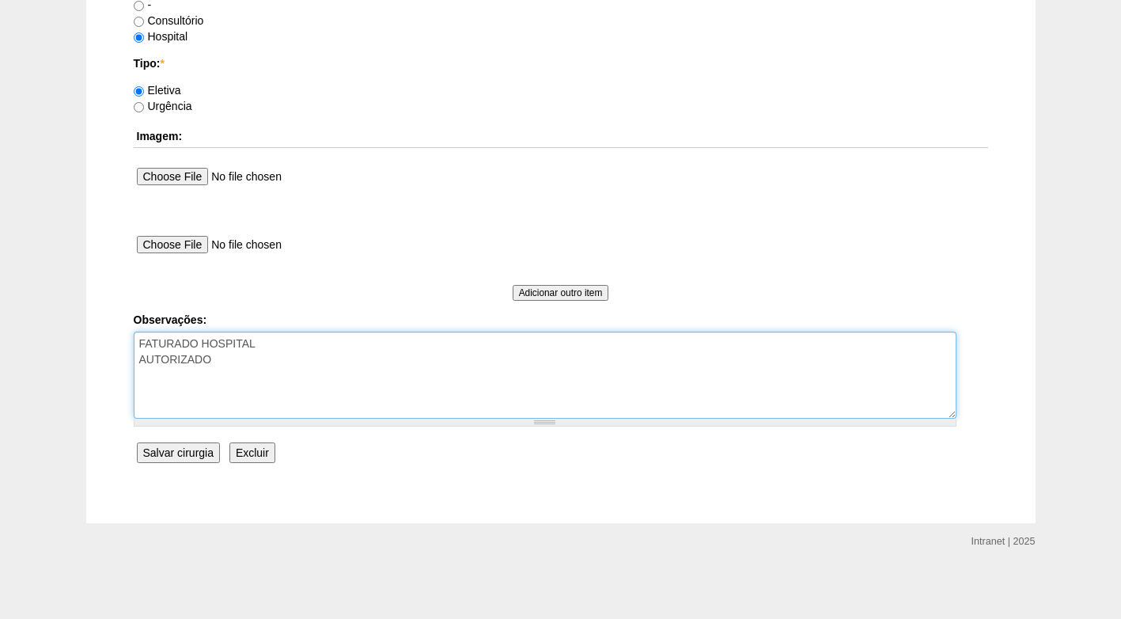
click at [323, 354] on textarea "FATURADO HOSPITAL AUTORIZADO" at bounding box center [545, 375] width 823 height 87
type textarea "FATURADO HOSPITAL AUTORIZADO 3 SALAS - A SEGUIR"
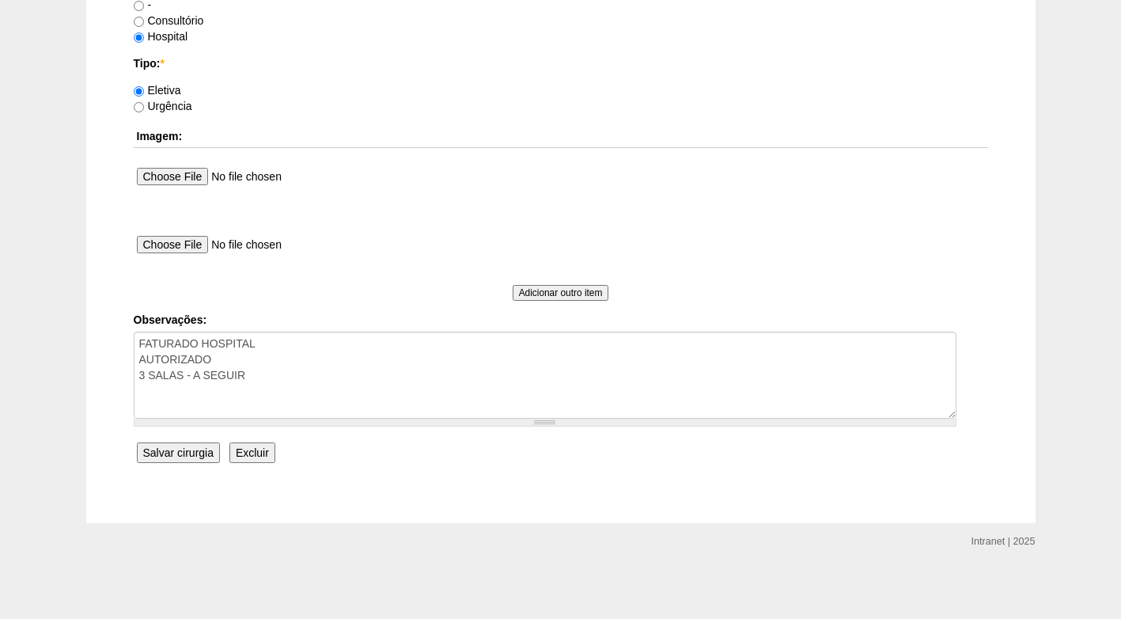
click at [193, 450] on input "Salvar cirurgia" at bounding box center [178, 452] width 83 height 21
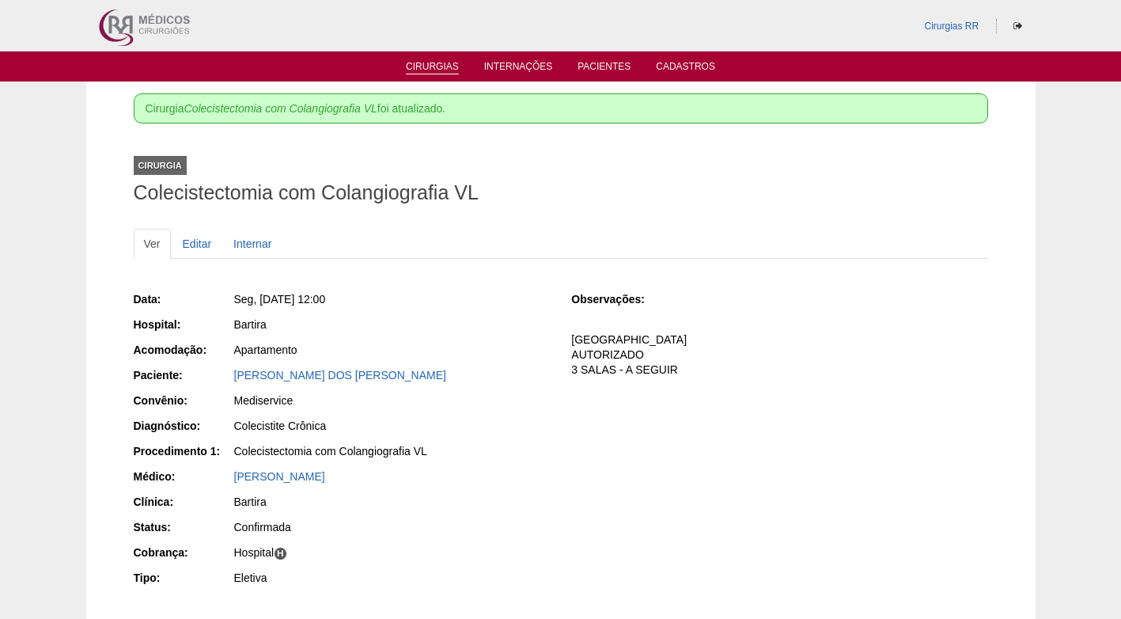
click at [438, 72] on link "Cirurgias" at bounding box center [432, 67] width 53 height 13
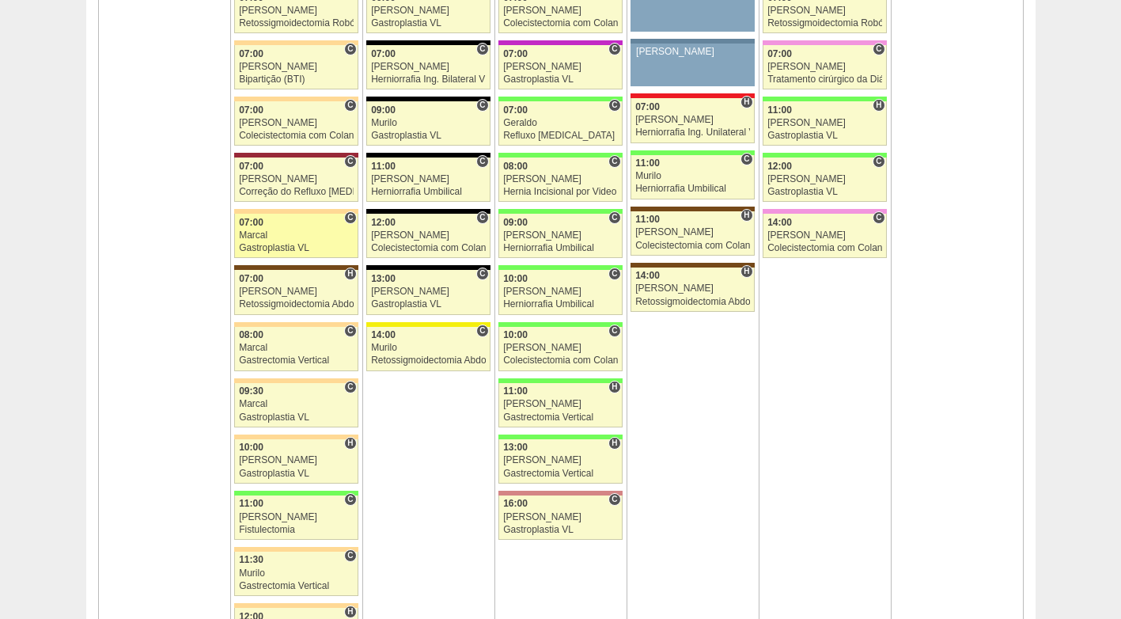
scroll to position [1108, 0]
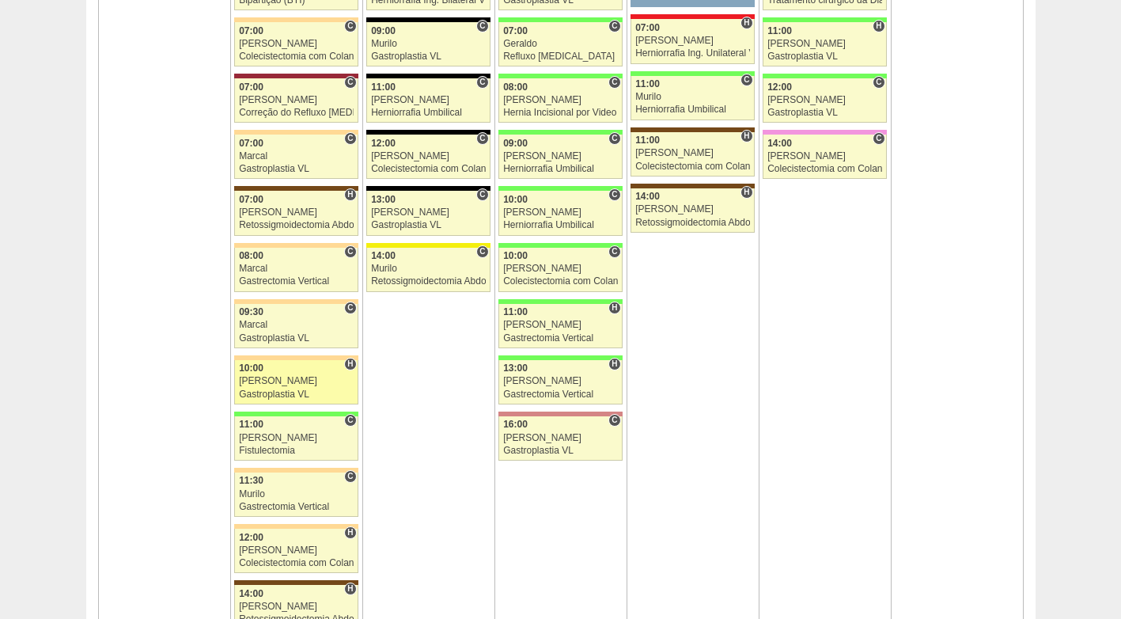
click at [275, 375] on link "89191 Felipe Rossi H 10:00 Felipe Rossi Gastroplastia VL Hospital Bartira Barti…" at bounding box center [295, 382] width 123 height 44
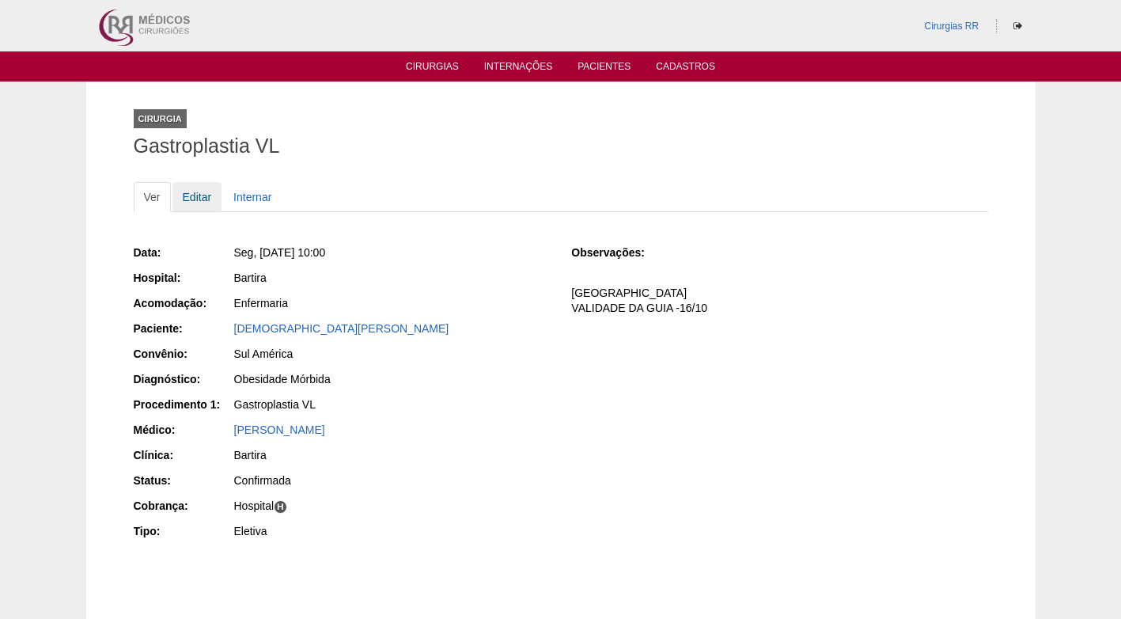
click at [200, 194] on link "Editar" at bounding box center [198, 197] width 50 height 30
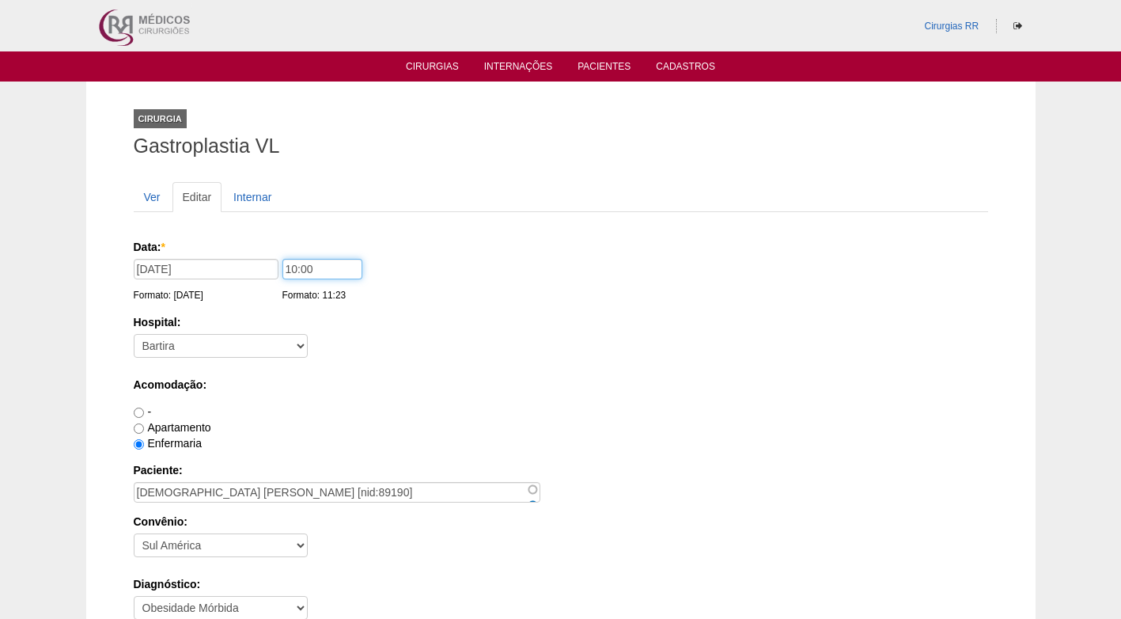
drag, startPoint x: 336, startPoint y: 268, endPoint x: 245, endPoint y: 267, distance: 90.2
click at [245, 255] on div "Data: * [DATE] Formato: [DATE] 10:00 Formato: 11:23" at bounding box center [558, 247] width 849 height 16
type input "09:30"
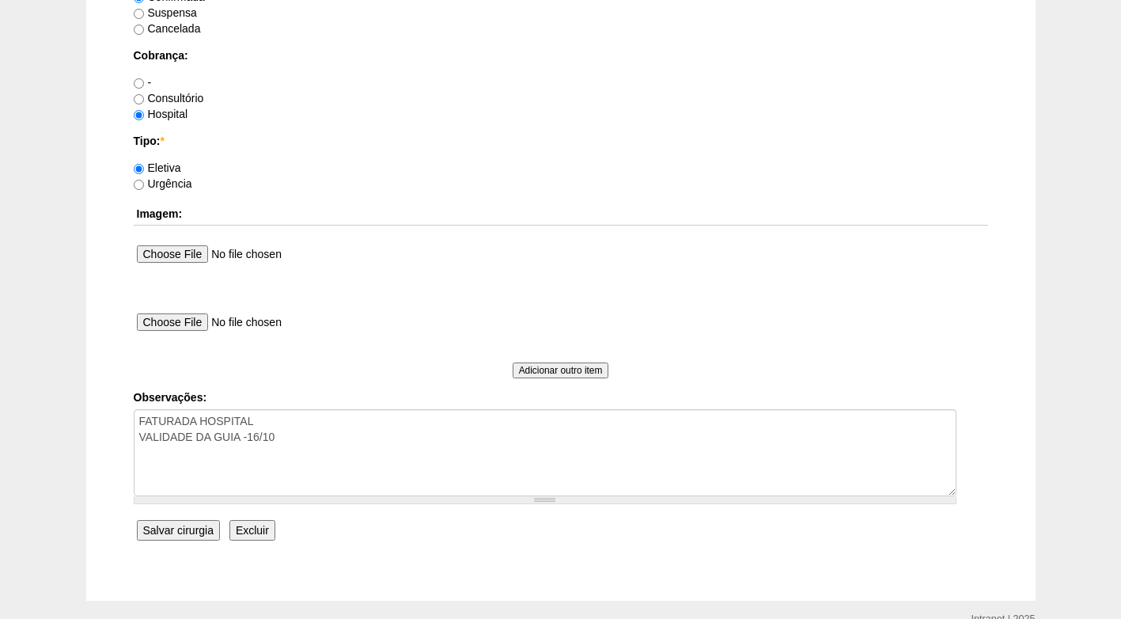
scroll to position [1345, 0]
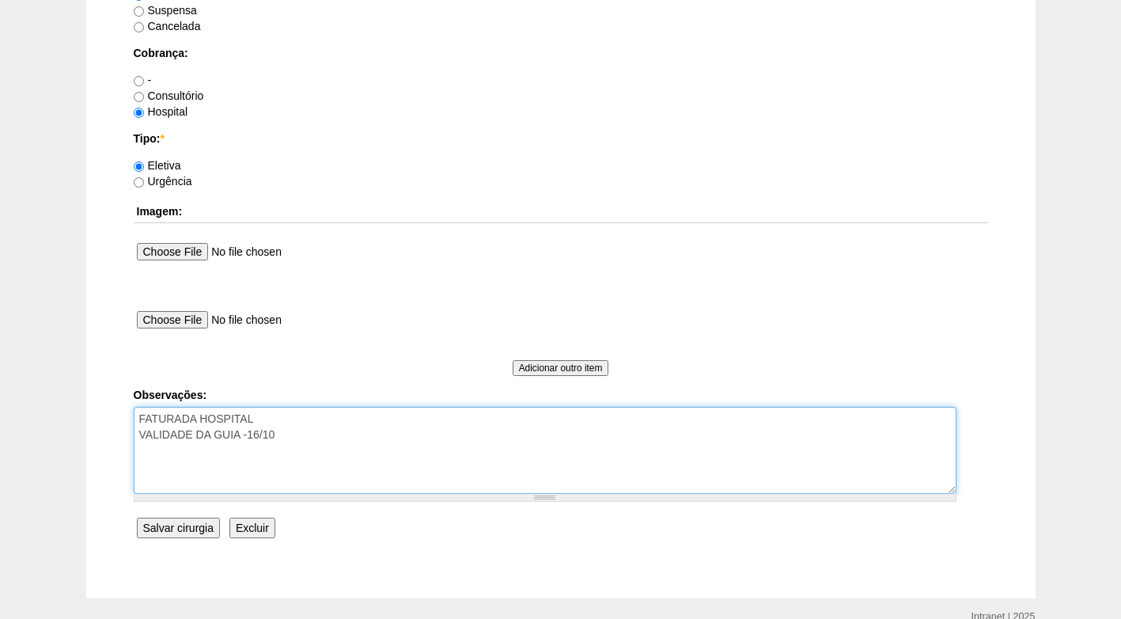
click at [340, 443] on textarea "FATURADA HOSPITAL VALIDADE DA GUIA -16/10" at bounding box center [545, 450] width 823 height 87
type textarea "FATURADA HOSPITAL VALIDADE DA GUIA -16/10 3 SALAS - A SEGUIR"
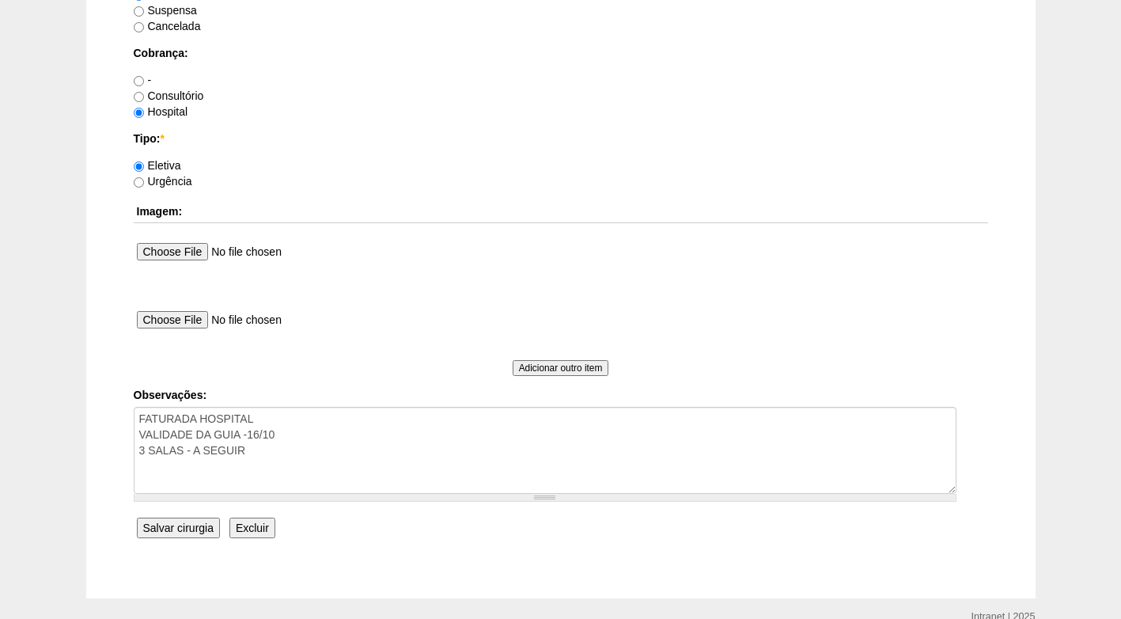
click at [154, 520] on input "Salvar cirurgia" at bounding box center [178, 528] width 83 height 21
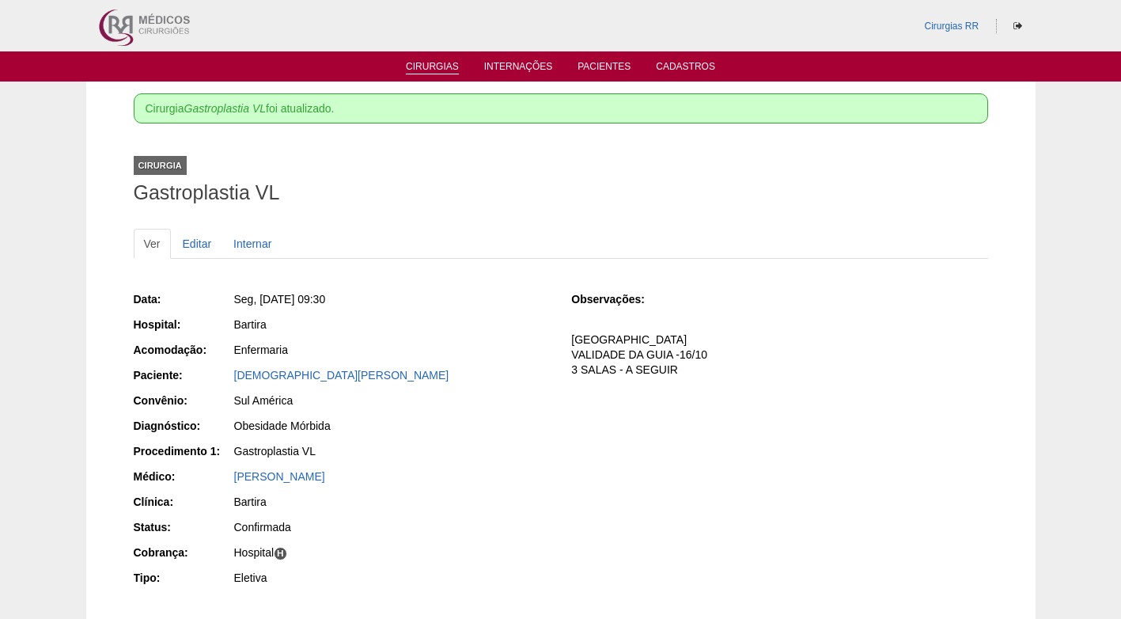
click at [453, 62] on link "Cirurgias" at bounding box center [432, 67] width 53 height 13
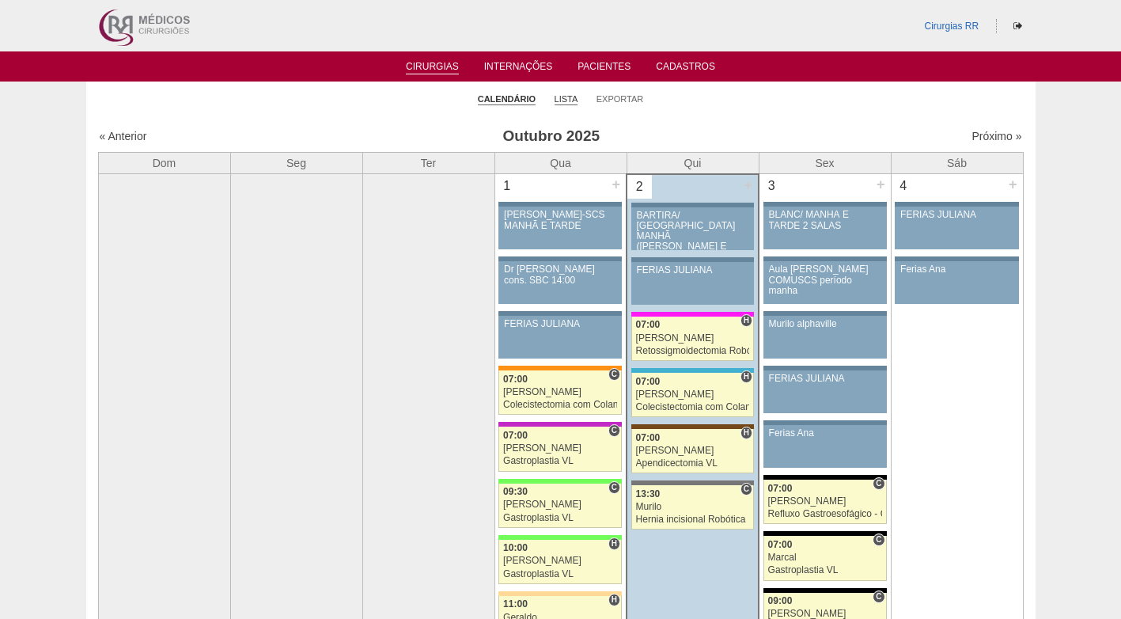
click at [564, 104] on link "Lista" at bounding box center [567, 99] width 24 height 12
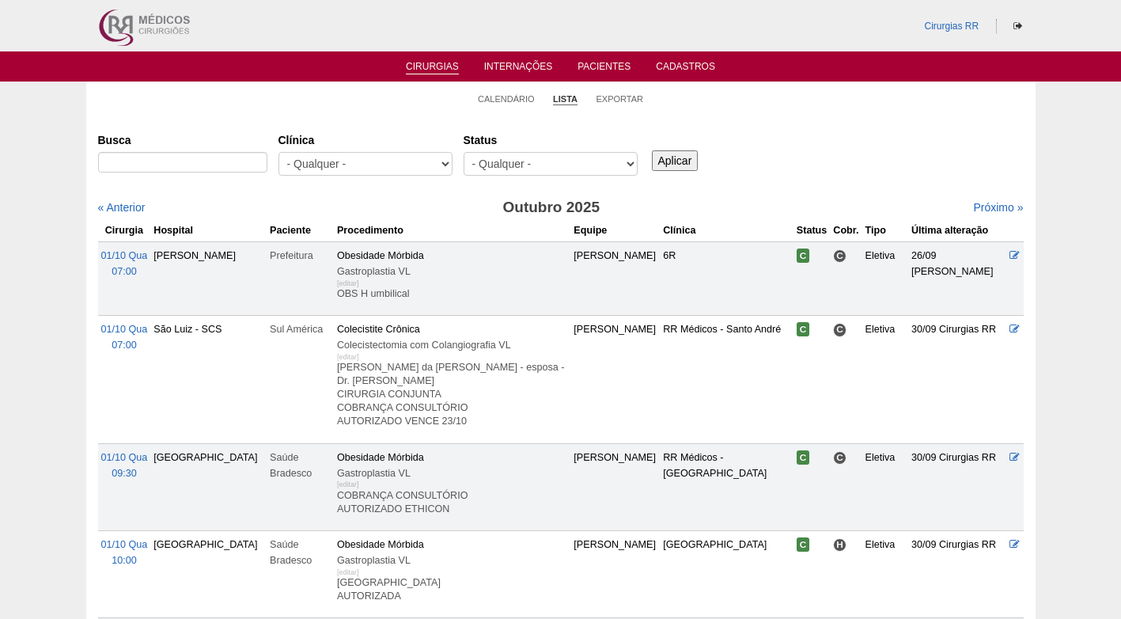
click at [522, 154] on select "- Qualquer - Reservada Confirmada Suspensa Cancelada" at bounding box center [551, 164] width 174 height 24
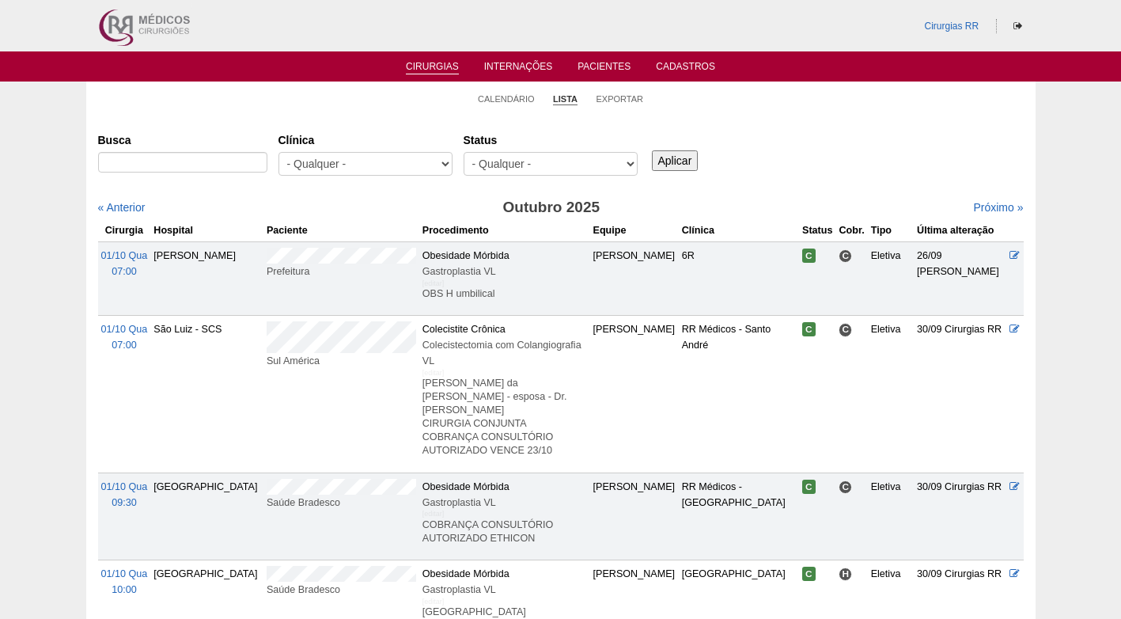
select select "resr"
click at [464, 152] on select "- Qualquer - Reservada Confirmada Suspensa Cancelada" at bounding box center [551, 164] width 174 height 24
click at [658, 154] on input "Aplicar" at bounding box center [675, 160] width 47 height 21
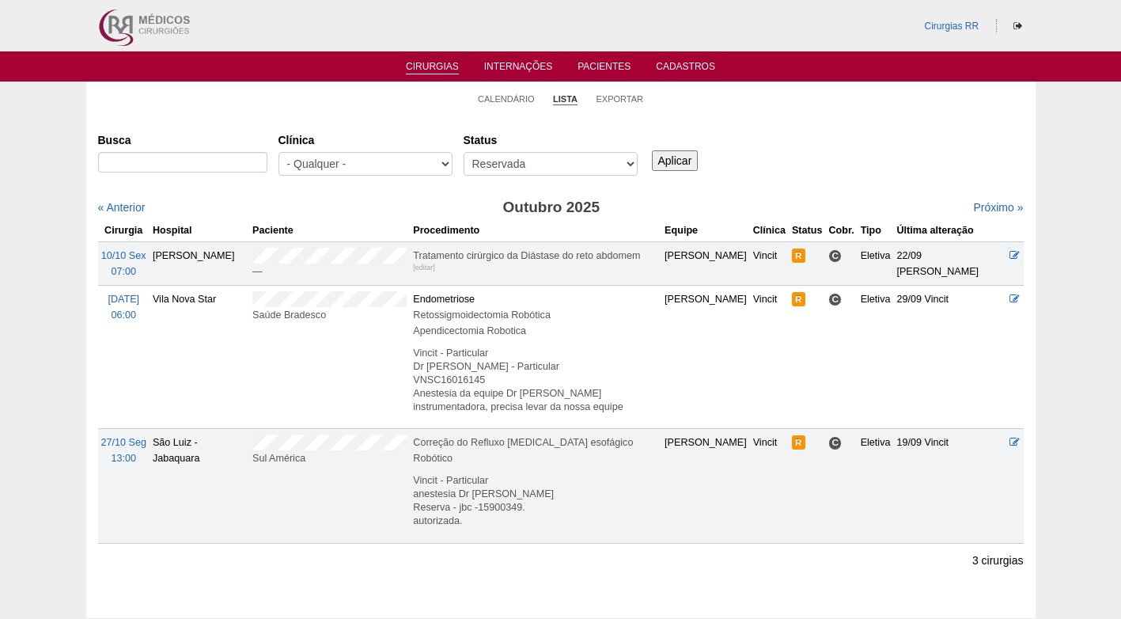
click at [870, 157] on div "Busca [GEOGRAPHIC_DATA] - Qualquer - 6R Alphaville Assunção Bartira Brasil Chri…" at bounding box center [561, 155] width 926 height 57
click at [973, 201] on link "Próximo »" at bounding box center [998, 207] width 50 height 13
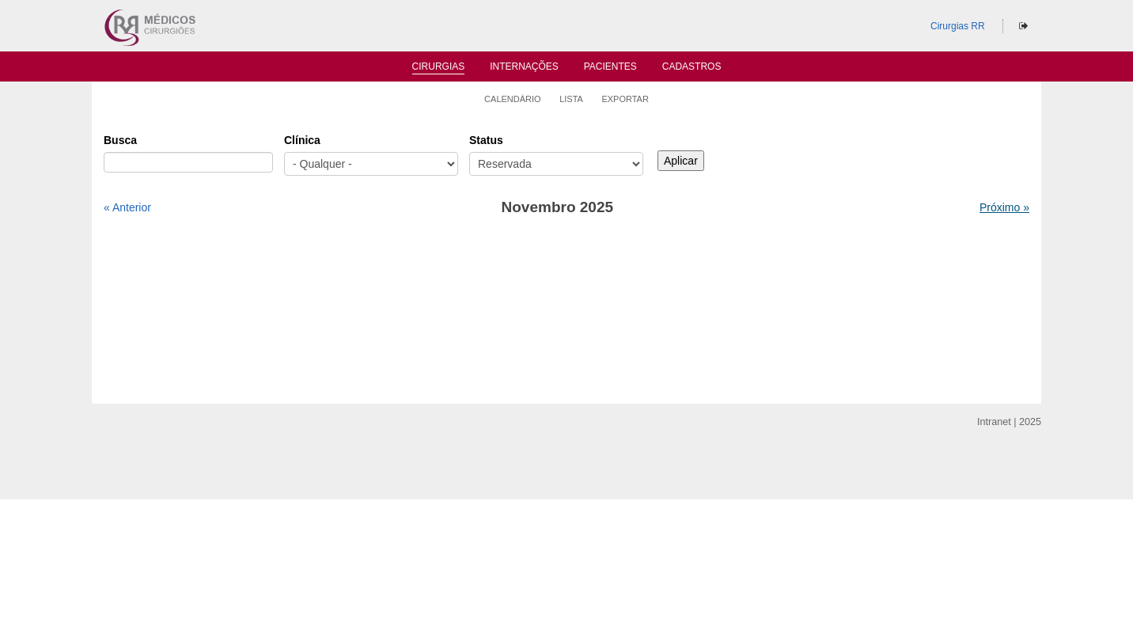
drag, startPoint x: 995, startPoint y: 210, endPoint x: 980, endPoint y: 210, distance: 15.1
click at [995, 210] on link "Próximo »" at bounding box center [1005, 207] width 50 height 13
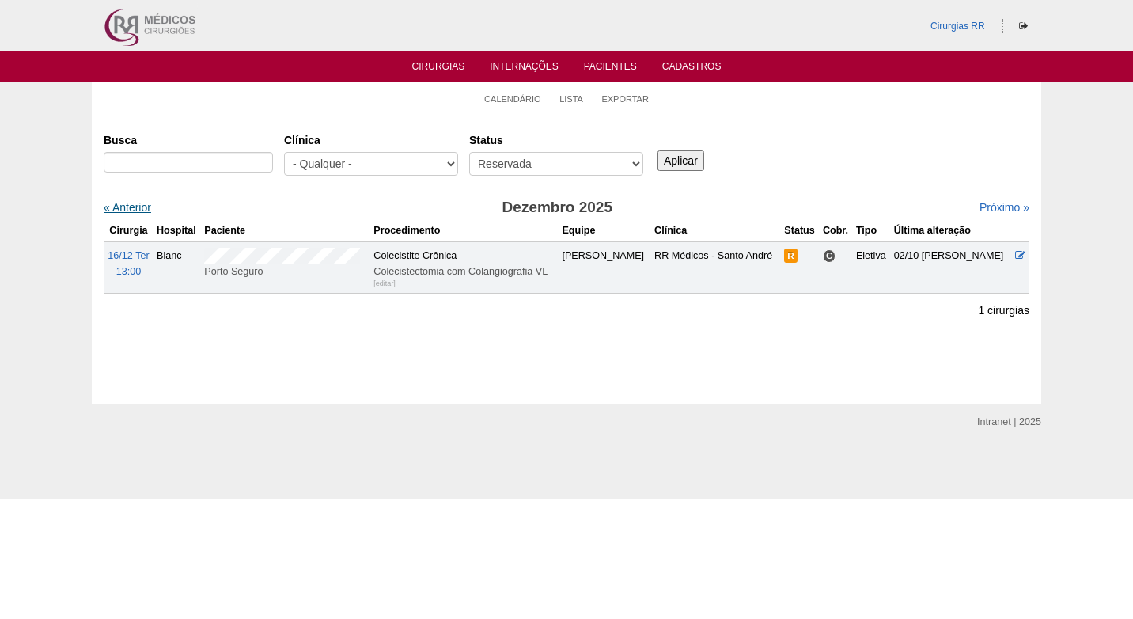
click at [139, 206] on link "« Anterior" at bounding box center [127, 207] width 47 height 13
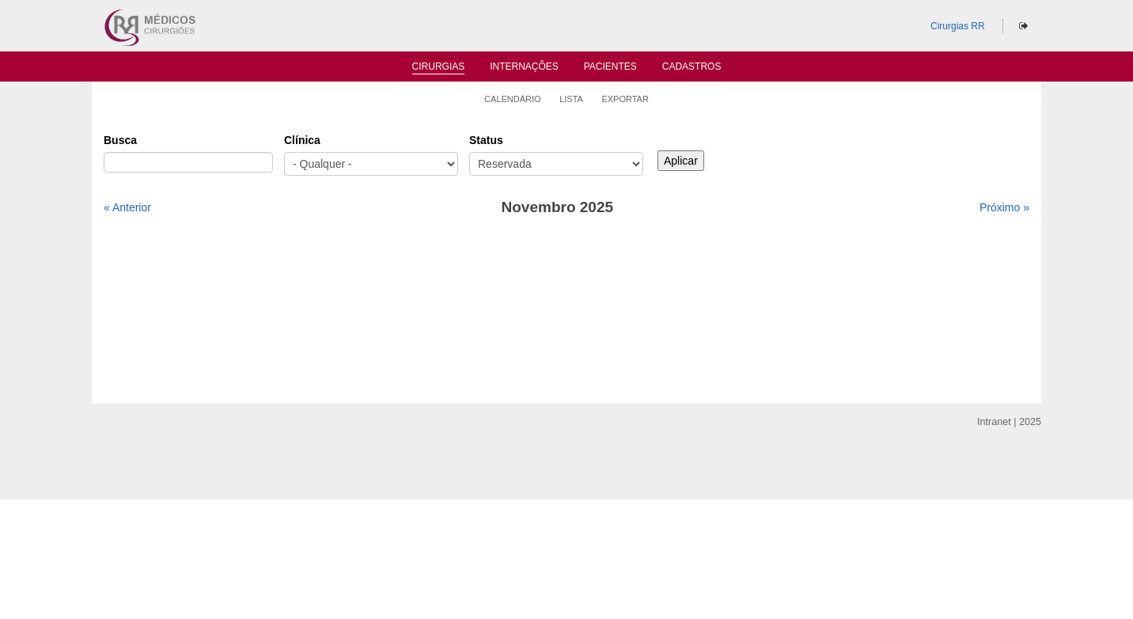
click at [815, 126] on div "Cirurgias [GEOGRAPHIC_DATA] [GEOGRAPHIC_DATA] - Qualquer - 6R Alphaville Assunç…" at bounding box center [567, 259] width 950 height 289
click at [518, 105] on li "Calendário" at bounding box center [512, 98] width 57 height 22
click at [518, 93] on link "Calendário" at bounding box center [512, 99] width 57 height 12
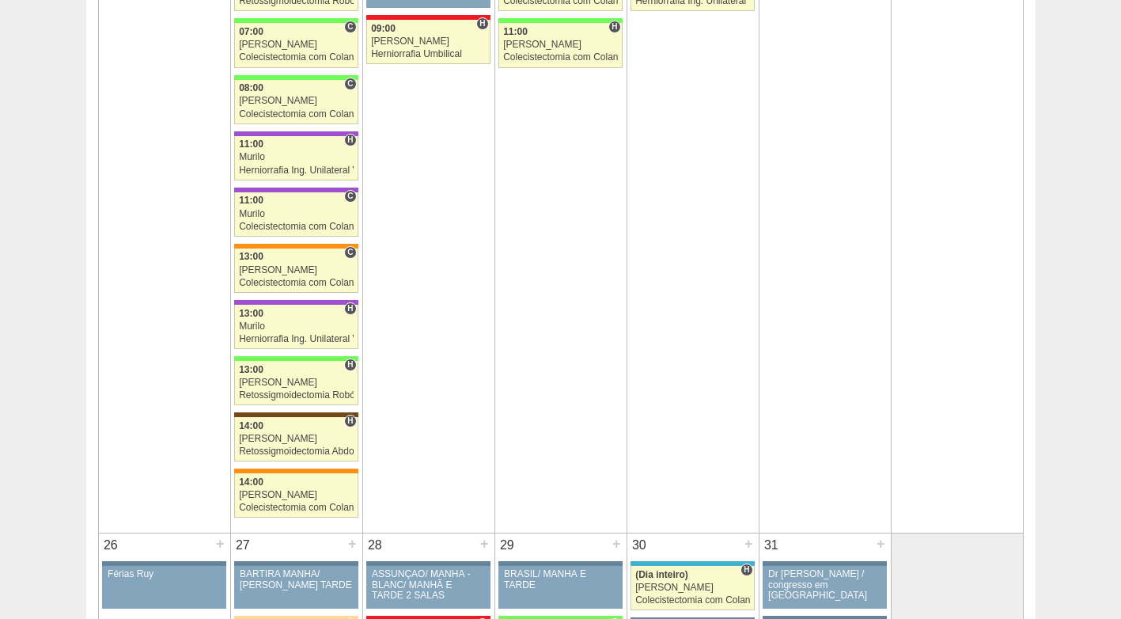
scroll to position [2611, 0]
